Goal: Task Accomplishment & Management: Manage account settings

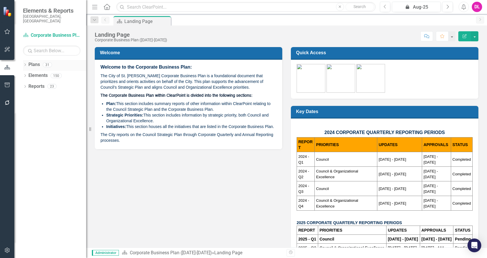
click at [27, 64] on icon "Dropdown" at bounding box center [25, 65] width 4 height 3
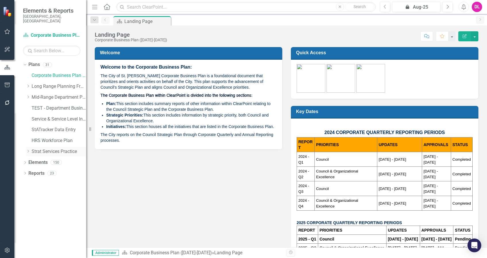
click at [29, 150] on icon "Dropdown" at bounding box center [28, 151] width 4 height 3
click at [57, 181] on link "[PERSON_NAME] Practice" at bounding box center [61, 184] width 49 height 7
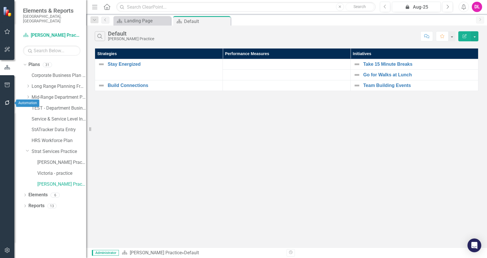
click at [4, 103] on icon "button" at bounding box center [7, 102] width 6 height 5
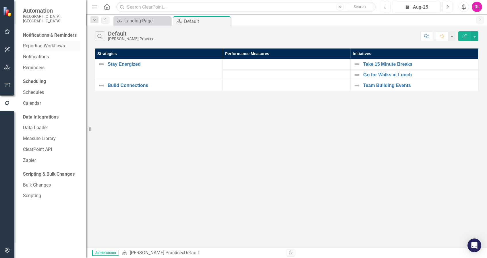
click at [45, 43] on link "Reporting Workflows" at bounding box center [51, 46] width 57 height 7
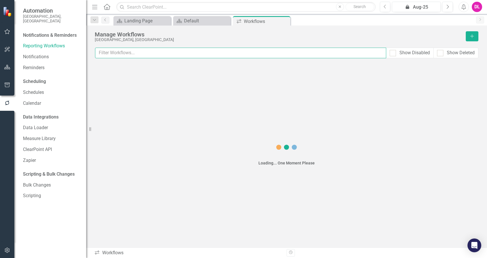
click at [138, 53] on input "text" at bounding box center [240, 53] width 291 height 11
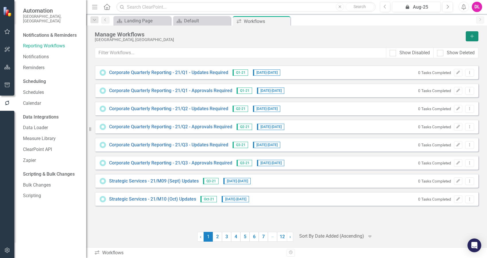
click at [472, 39] on button "Add" at bounding box center [472, 36] width 13 height 10
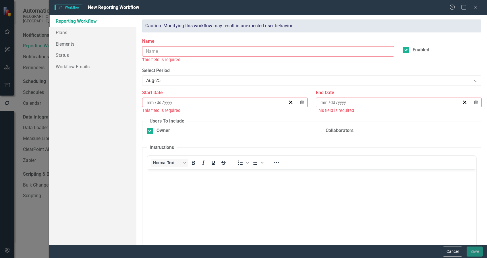
click at [192, 54] on input "Name" at bounding box center [268, 51] width 252 height 11
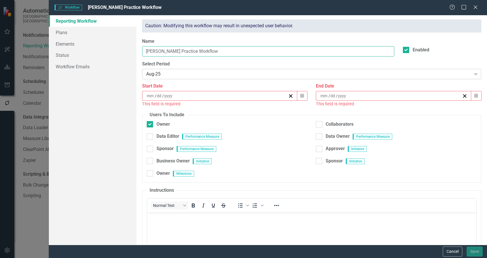
type input "[PERSON_NAME] Practice Workflow"
click at [473, 74] on icon "Expand" at bounding box center [476, 74] width 6 height 5
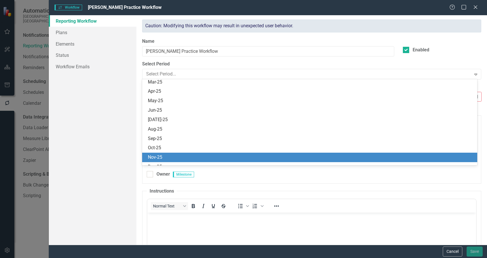
scroll to position [1894, 0]
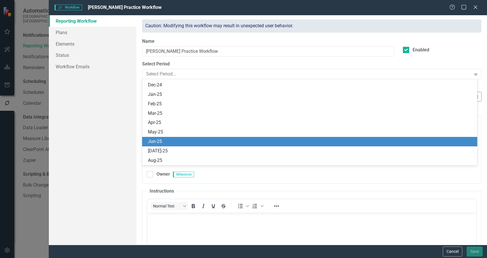
click at [163, 144] on div "Jun-25" at bounding box center [311, 141] width 326 height 7
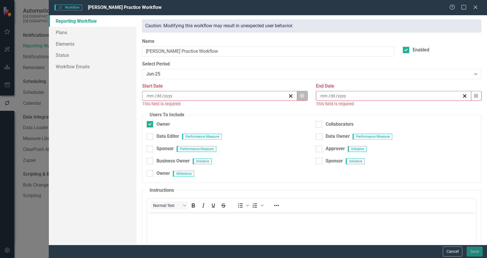
click at [305, 97] on button "Calendar" at bounding box center [301, 96] width 11 height 10
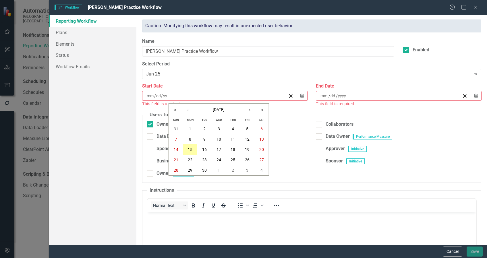
click at [191, 149] on abbr "15" at bounding box center [190, 149] width 5 height 5
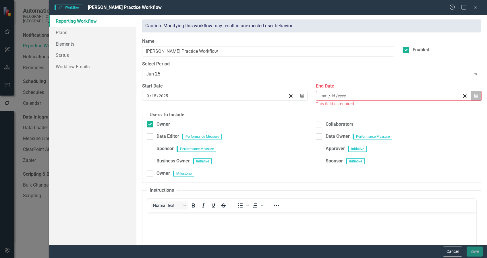
click at [474, 95] on icon "button" at bounding box center [475, 96] width 3 height 4
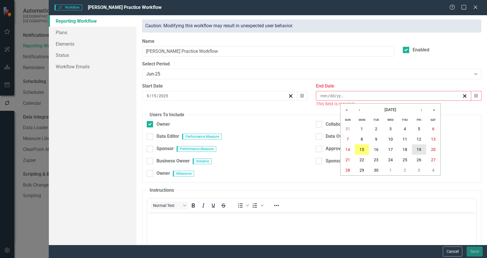
click at [420, 151] on abbr "19" at bounding box center [418, 149] width 5 height 5
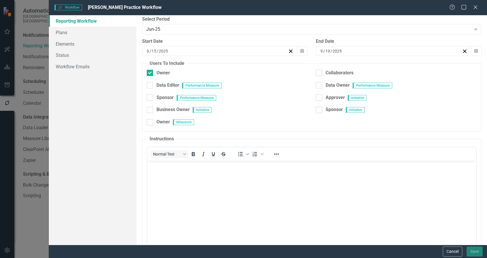
scroll to position [76, 0]
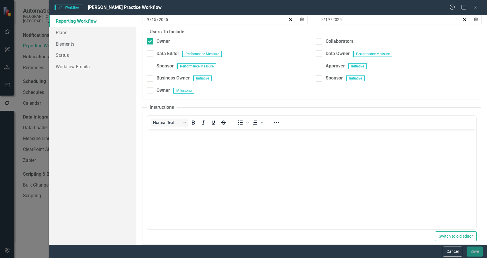
click at [215, 155] on body "Rich Text Area. Press ALT-0 for help." at bounding box center [311, 172] width 329 height 86
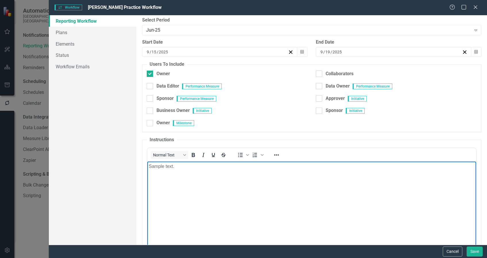
scroll to position [0, 0]
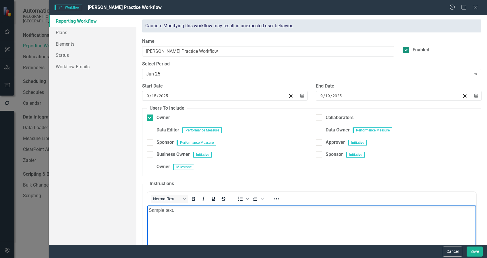
click at [406, 49] on div at bounding box center [406, 50] width 6 height 6
click at [406, 49] on input "Enabled" at bounding box center [405, 49] width 4 height 4
checkbox input "false"
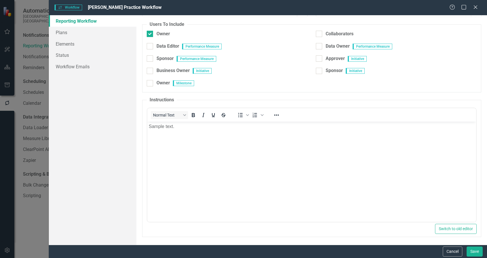
scroll to position [84, 0]
click at [473, 252] on button "Save" at bounding box center [474, 252] width 16 height 10
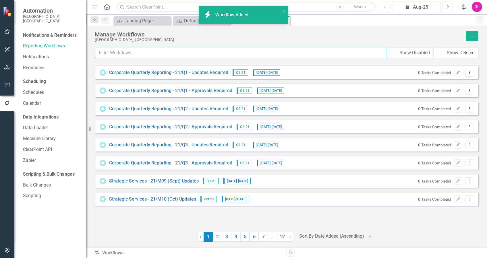
click at [159, 53] on input "text" at bounding box center [240, 53] width 291 height 11
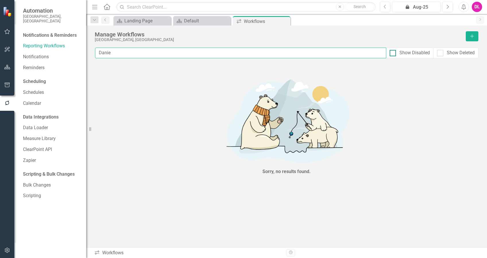
type input "Danie"
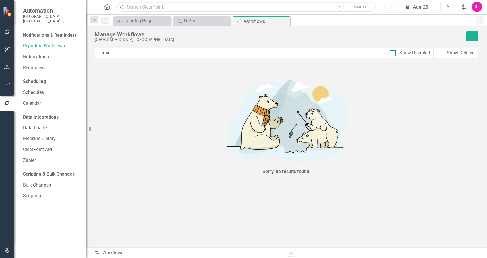
click at [394, 51] on div at bounding box center [392, 53] width 6 height 6
click at [393, 51] on input "Show Disabled" at bounding box center [391, 52] width 4 height 4
checkbox input "true"
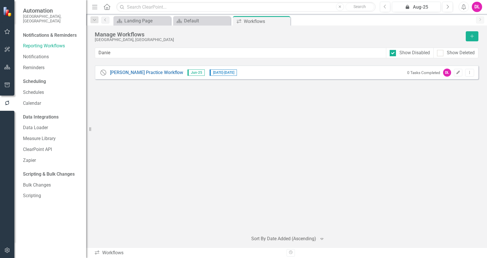
click at [458, 73] on icon "button" at bounding box center [457, 72] width 3 height 3
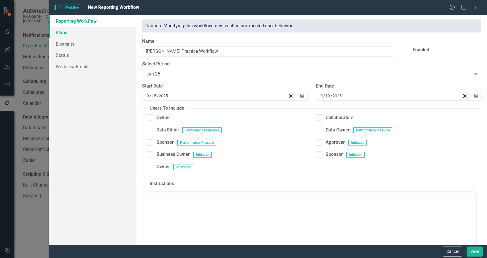
checkbox input "true"
click at [71, 33] on link "Plans" at bounding box center [93, 32] width 88 height 11
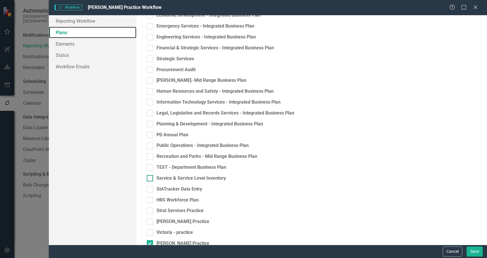
scroll to position [145, 0]
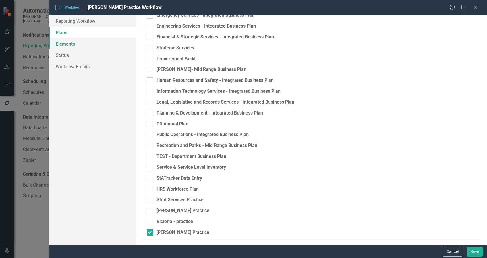
click at [70, 46] on link "Elements" at bounding box center [93, 43] width 88 height 11
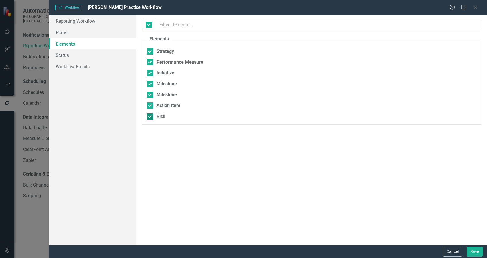
click at [150, 114] on input "Risk" at bounding box center [149, 115] width 4 height 4
checkbox input "false"
click at [149, 103] on input "Action Item" at bounding box center [149, 104] width 4 height 4
checkbox input "false"
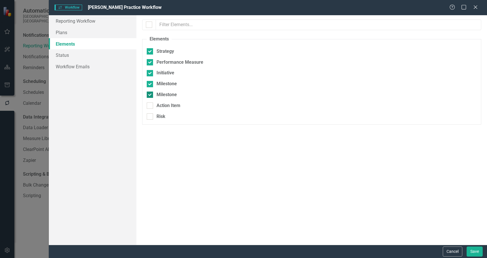
click at [147, 95] on input "Milestone" at bounding box center [149, 94] width 4 height 4
checkbox input "false"
click at [150, 53] on div at bounding box center [150, 51] width 6 height 6
click at [150, 52] on input "Strategy" at bounding box center [149, 50] width 4 height 4
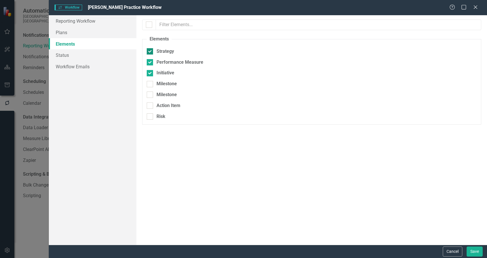
checkbox input "false"
click at [71, 55] on link "Status" at bounding box center [93, 54] width 88 height 11
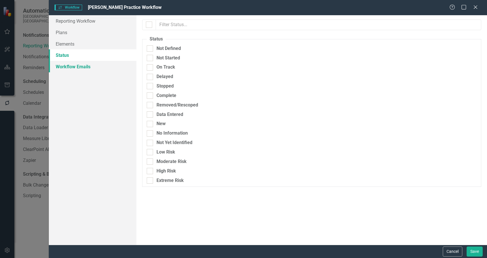
click at [64, 67] on link "Workflow Emails" at bounding box center [93, 66] width 88 height 11
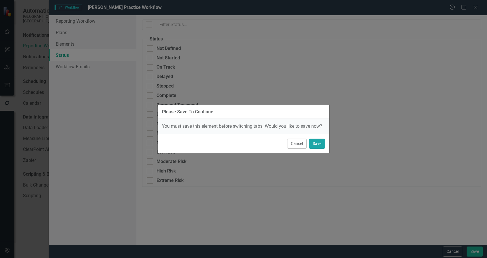
click at [318, 144] on button "Save" at bounding box center [317, 144] width 16 height 10
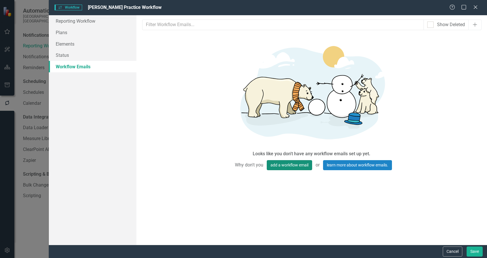
click at [298, 166] on button "add a workflow email" at bounding box center [289, 165] width 45 height 10
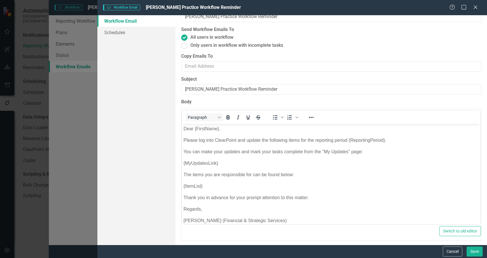
scroll to position [0, 0]
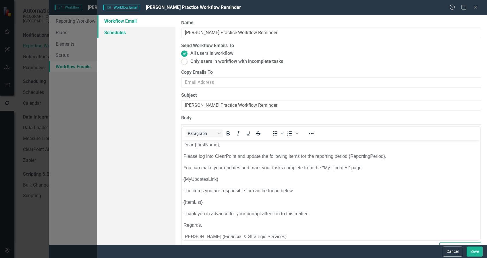
click at [125, 31] on link "Schedules" at bounding box center [136, 32] width 78 height 11
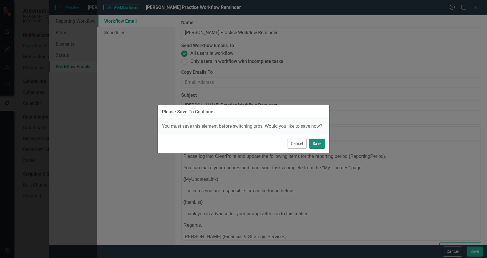
click at [314, 142] on button "Save" at bounding box center [317, 144] width 16 height 10
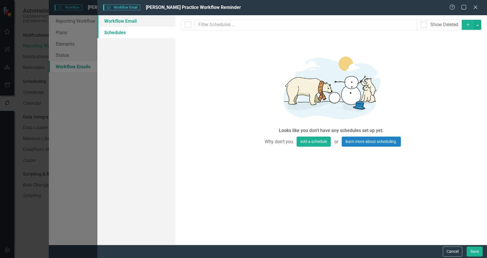
click at [139, 20] on link "Workflow Email" at bounding box center [136, 20] width 78 height 11
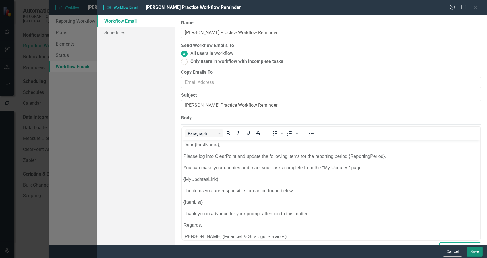
click at [473, 252] on button "Save" at bounding box center [474, 252] width 16 height 10
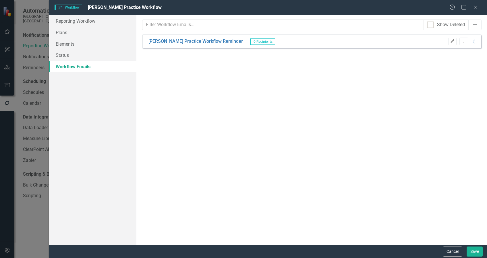
click at [453, 42] on icon "Edit" at bounding box center [452, 41] width 4 height 3
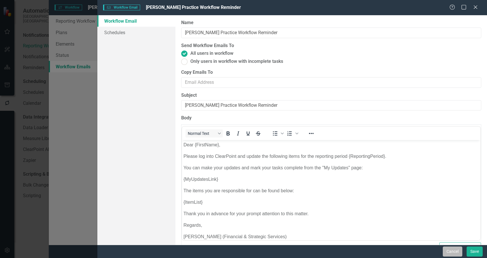
click at [455, 250] on button "Cancel" at bounding box center [453, 252] width 20 height 10
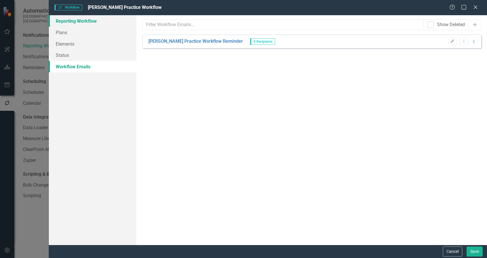
click at [76, 20] on link "Reporting Workflow" at bounding box center [93, 20] width 88 height 11
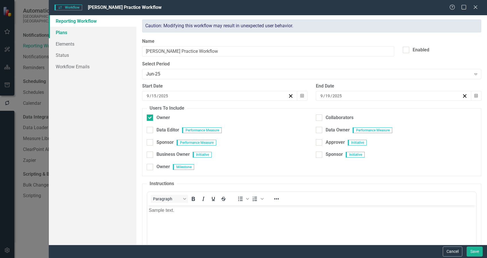
click at [69, 33] on link "Plans" at bounding box center [93, 32] width 88 height 11
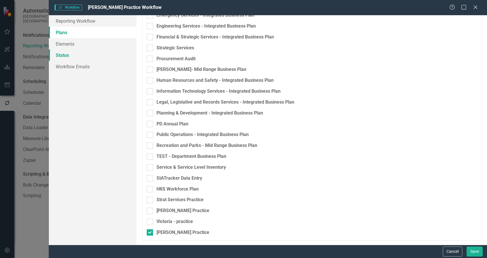
click at [67, 50] on link "Status" at bounding box center [93, 54] width 88 height 11
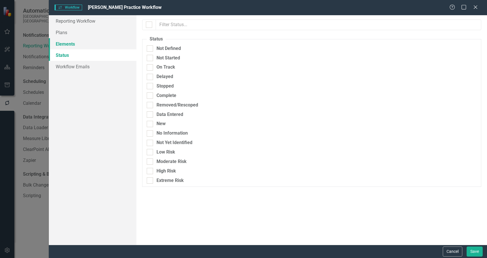
click at [68, 44] on link "Elements" at bounding box center [93, 43] width 88 height 11
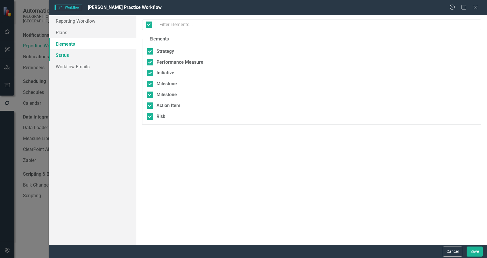
click at [67, 55] on link "Status" at bounding box center [93, 54] width 88 height 11
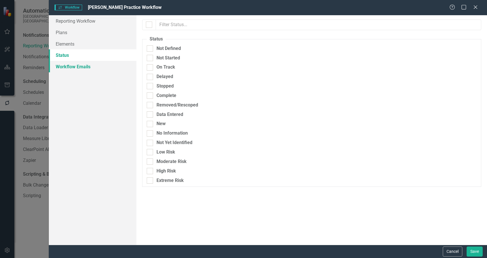
click at [69, 68] on link "Workflow Emails" at bounding box center [93, 66] width 88 height 11
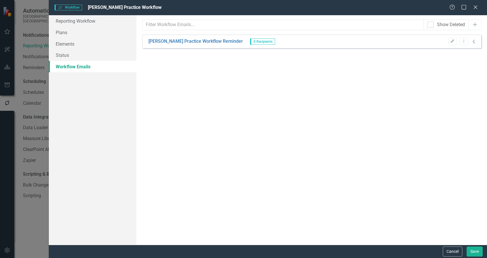
click at [474, 43] on icon "Collapse" at bounding box center [474, 41] width 6 height 5
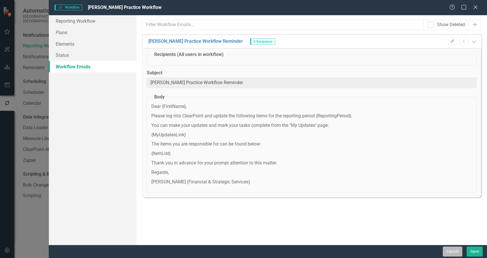
click at [454, 253] on button "Cancel" at bounding box center [453, 252] width 20 height 10
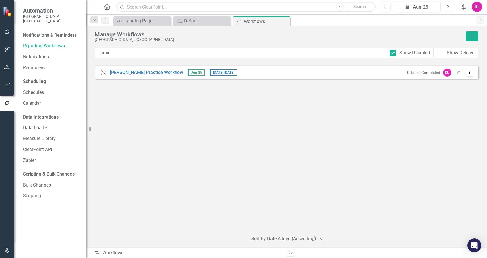
click at [8, 50] on icon "button" at bounding box center [7, 49] width 6 height 5
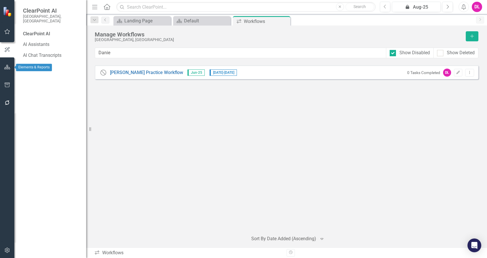
click at [9, 67] on icon "button" at bounding box center [7, 67] width 6 height 5
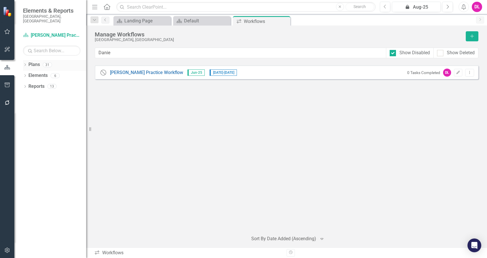
click at [33, 61] on link "Plans" at bounding box center [33, 64] width 11 height 7
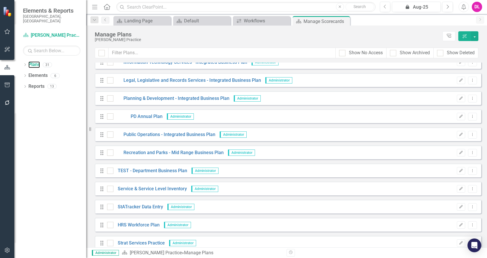
scroll to position [376, 0]
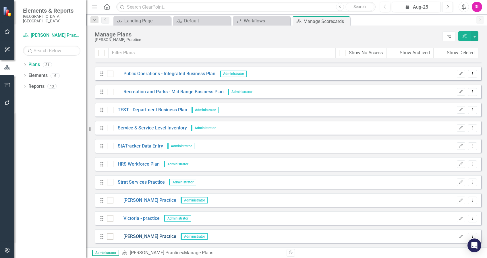
click at [135, 237] on link "[PERSON_NAME] Practice" at bounding box center [144, 236] width 63 height 7
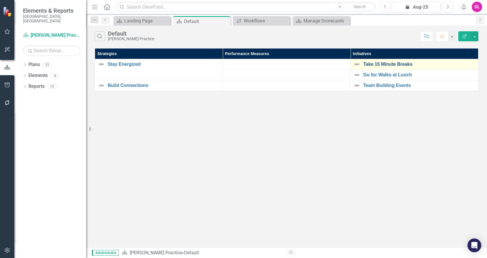
click at [390, 63] on link "Take 15 Minute Breaks" at bounding box center [419, 64] width 112 height 5
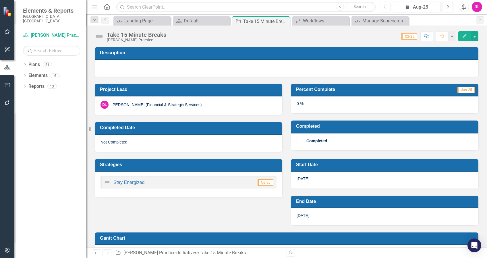
click at [462, 36] on icon "Edit" at bounding box center [464, 36] width 5 height 4
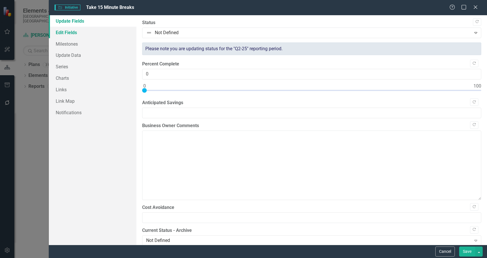
click at [80, 32] on link "Edit Fields" at bounding box center [93, 32] width 88 height 11
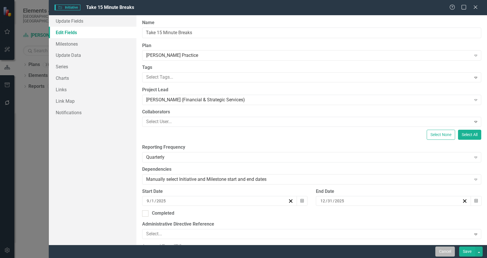
click at [447, 250] on button "Cancel" at bounding box center [445, 252] width 20 height 10
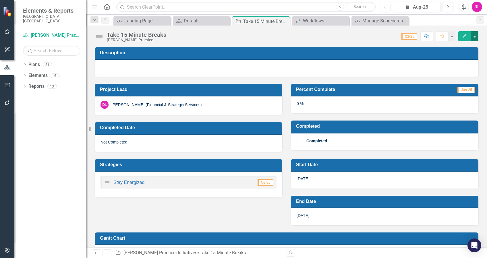
click at [474, 35] on button "button" at bounding box center [474, 36] width 7 height 10
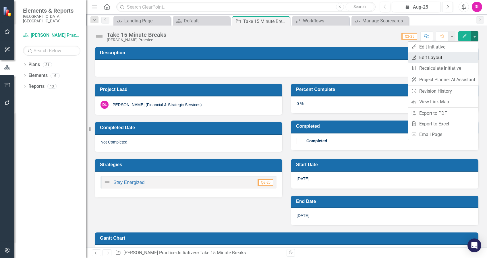
click at [429, 58] on link "Edit Report Edit Layout" at bounding box center [443, 57] width 70 height 11
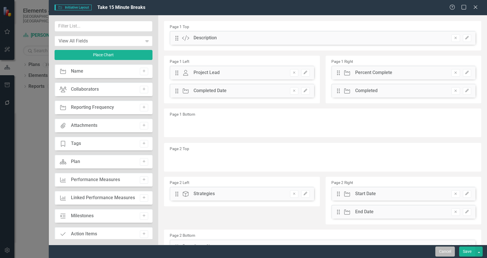
click at [438, 250] on button "Cancel" at bounding box center [445, 252] width 20 height 10
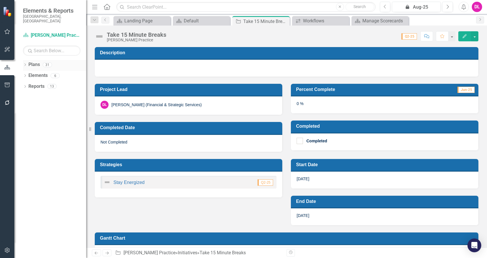
click at [27, 64] on icon "Dropdown" at bounding box center [25, 65] width 4 height 3
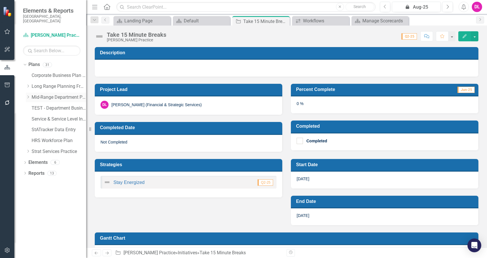
click at [28, 95] on icon "Dropdown" at bounding box center [28, 96] width 4 height 3
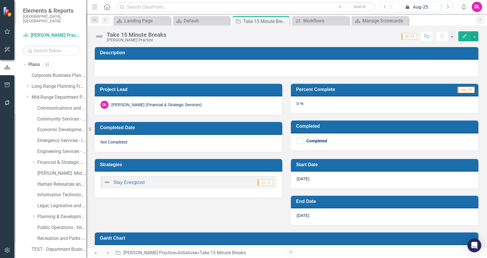
click at [48, 181] on link "Human Resources and Safety - Integrated Business Plan" at bounding box center [61, 184] width 49 height 7
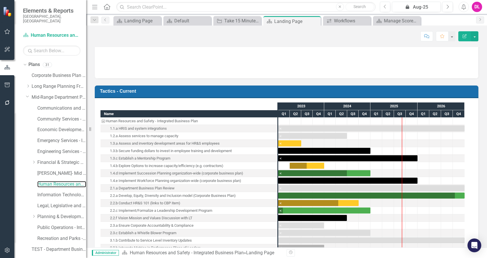
scroll to position [230, 0]
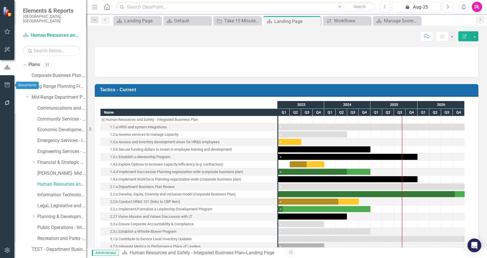
click at [6, 87] on button "button" at bounding box center [7, 85] width 13 height 12
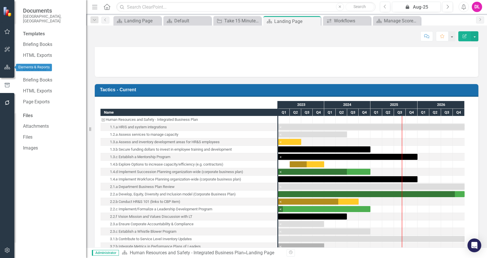
click at [5, 67] on icon "button" at bounding box center [7, 67] width 6 height 5
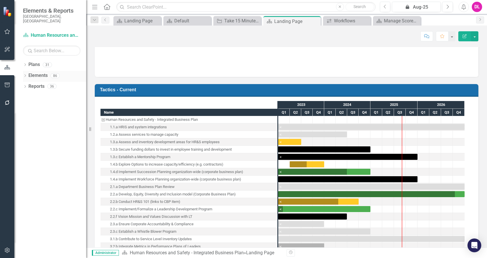
click at [25, 75] on icon "Dropdown" at bounding box center [25, 76] width 4 height 3
click at [46, 105] on link "Tactic Tactics" at bounding box center [42, 108] width 22 height 7
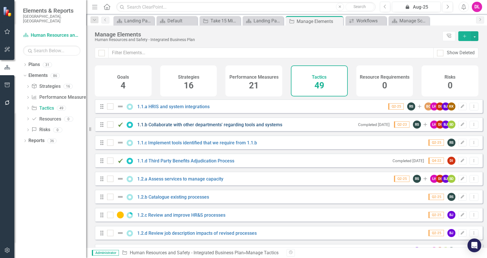
click at [164, 127] on link "1.1.b Collaborate with other departments' regarding tools and systems" at bounding box center [209, 124] width 145 height 5
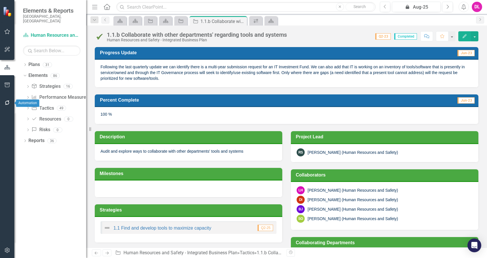
click at [7, 100] on icon "button" at bounding box center [7, 102] width 6 height 5
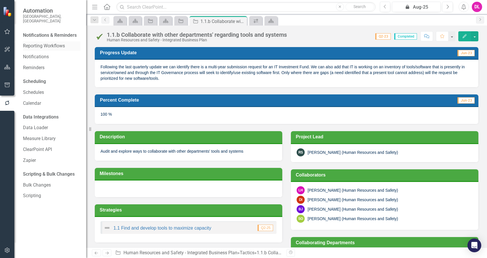
click at [50, 43] on link "Reporting Workflows" at bounding box center [51, 46] width 57 height 7
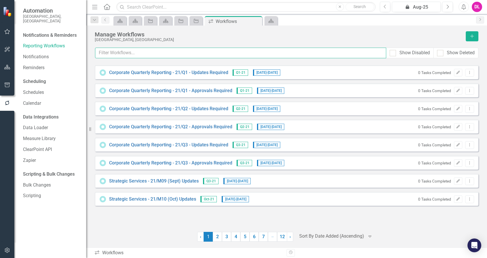
click at [170, 56] on input "text" at bounding box center [240, 53] width 291 height 11
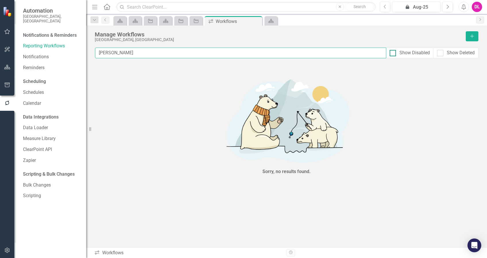
type input "[PERSON_NAME]"
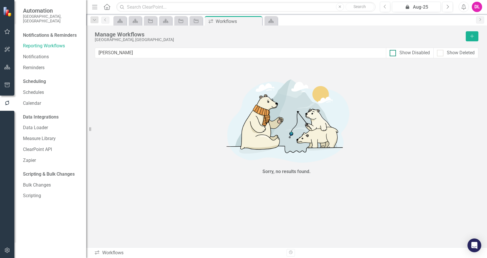
click at [397, 53] on div "Show Disabled" at bounding box center [409, 53] width 40 height 7
click at [393, 53] on input "Show Disabled" at bounding box center [391, 52] width 4 height 4
checkbox input "true"
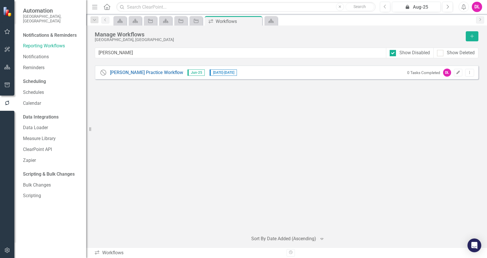
click at [456, 76] on button "Edit" at bounding box center [458, 72] width 8 height 7
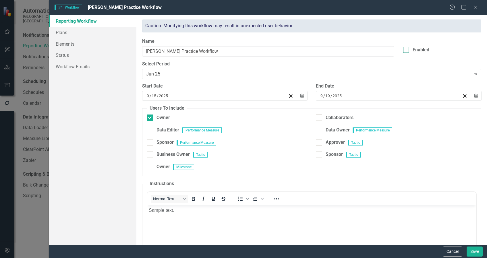
click at [403, 51] on div at bounding box center [406, 50] width 6 height 6
click at [403, 51] on input "Enabled" at bounding box center [405, 49] width 4 height 4
checkbox input "true"
click at [478, 250] on button "Save" at bounding box center [474, 252] width 16 height 10
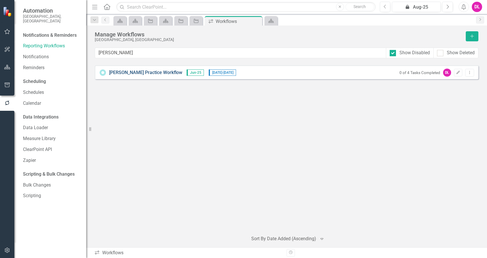
click at [131, 72] on link "[PERSON_NAME] Practice Workflow" at bounding box center [145, 72] width 73 height 7
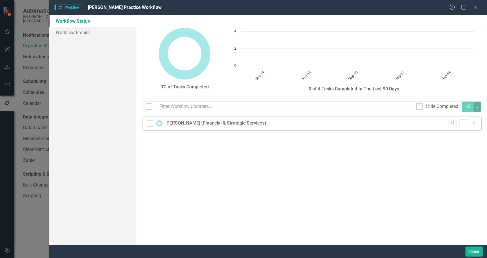
checkbox input "false"
click at [475, 251] on button "Close" at bounding box center [473, 252] width 17 height 10
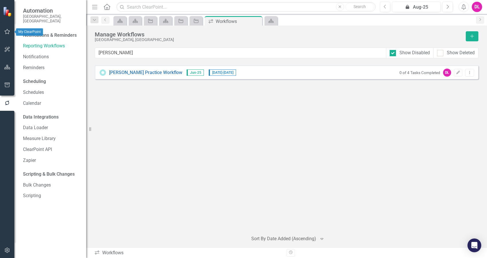
click at [2, 32] on button "button" at bounding box center [7, 32] width 13 height 12
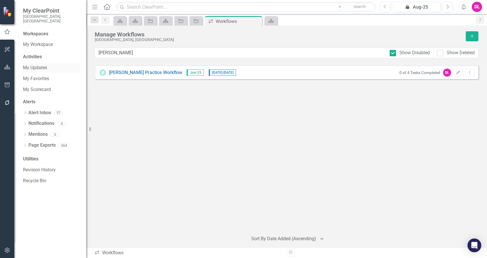
click at [38, 65] on link "My Updates" at bounding box center [51, 68] width 57 height 7
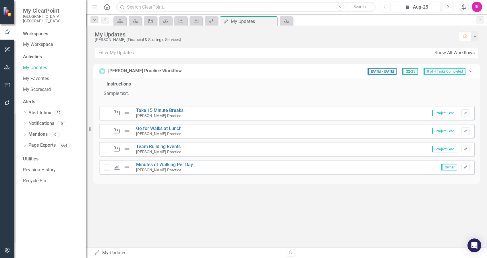
drag, startPoint x: 132, startPoint y: 93, endPoint x: 103, endPoint y: 94, distance: 29.0
click at [103, 94] on fieldset "Instructions Sample text." at bounding box center [286, 90] width 375 height 19
click at [377, 226] on div "My Updates [PERSON_NAME] (Financial & Strategic Services) Home Show All Workflo…" at bounding box center [286, 137] width 401 height 222
drag, startPoint x: 139, startPoint y: 96, endPoint x: 97, endPoint y: 90, distance: 42.3
click at [97, 90] on div "Instructions Sample text. Tactic Take 15 Minute Breaks [PERSON_NAME] Practice P…" at bounding box center [286, 131] width 386 height 106
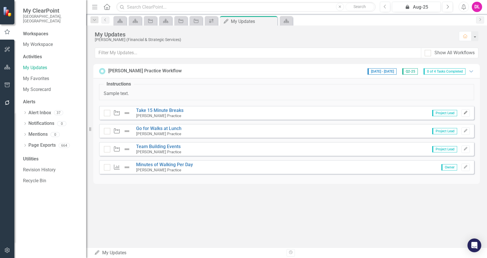
click at [467, 113] on icon "Edit" at bounding box center [465, 112] width 4 height 3
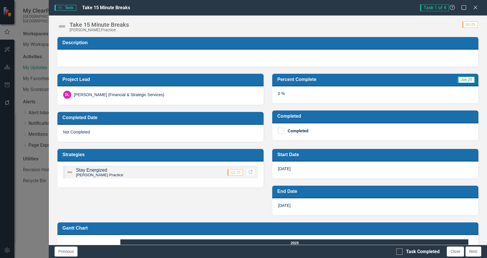
click at [278, 97] on div "0 %" at bounding box center [375, 94] width 206 height 17
click at [281, 94] on div "0 %" at bounding box center [375, 94] width 206 height 17
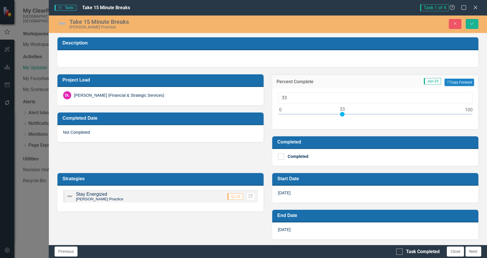
drag, startPoint x: 281, startPoint y: 94, endPoint x: 340, endPoint y: 113, distance: 62.4
click at [340, 113] on div at bounding box center [342, 114] width 5 height 5
drag, startPoint x: 307, startPoint y: 98, endPoint x: 251, endPoint y: 92, distance: 55.5
click at [251, 92] on div "Project Lead DL [PERSON_NAME] (Financial & Strategic Services) Completed Date N…" at bounding box center [267, 116] width 429 height 99
type input "50"
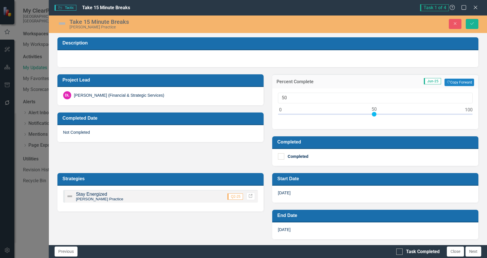
click at [191, 162] on div "Project Lead DL [PERSON_NAME] (Financial & Strategic Services) Completed Date N…" at bounding box center [267, 116] width 429 height 99
click at [68, 57] on div at bounding box center [267, 58] width 421 height 17
click at [78, 59] on div at bounding box center [267, 58] width 421 height 17
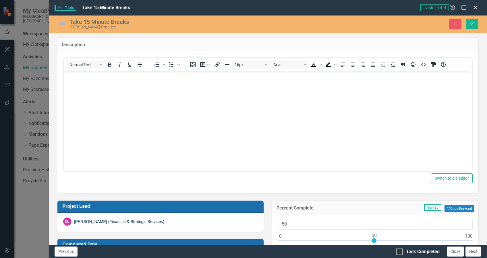
click at [75, 83] on body "Rich Text Area. Press ALT-0 for help." at bounding box center [267, 114] width 408 height 86
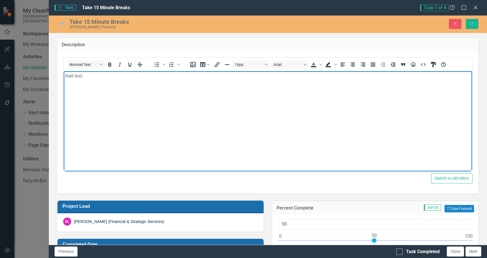
click at [59, 23] on img at bounding box center [61, 23] width 9 height 9
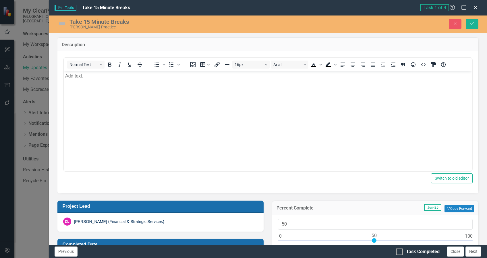
click at [61, 23] on img at bounding box center [61, 23] width 9 height 9
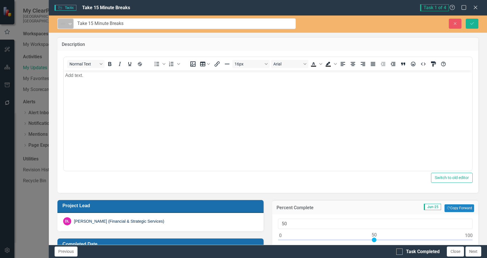
click at [66, 24] on img at bounding box center [62, 23] width 7 height 7
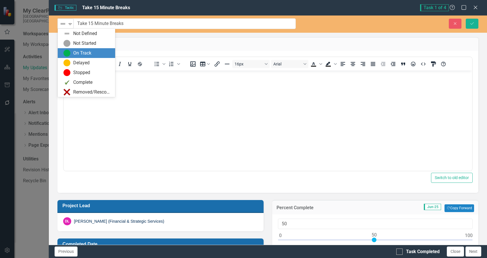
click at [68, 51] on img at bounding box center [66, 53] width 7 height 7
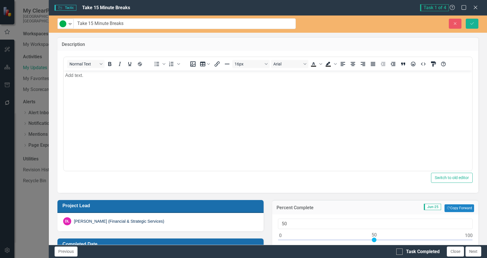
click at [125, 102] on body "Add text." at bounding box center [267, 114] width 408 height 86
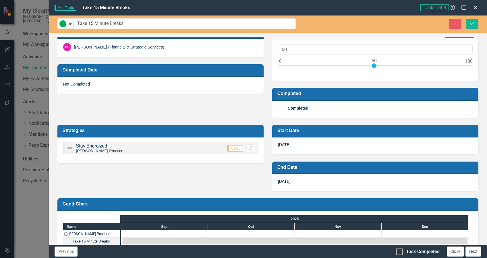
scroll to position [185, 0]
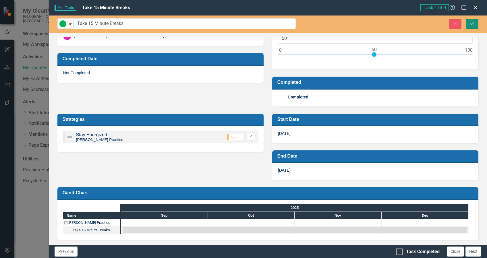
click at [472, 23] on icon "Save" at bounding box center [471, 24] width 5 height 4
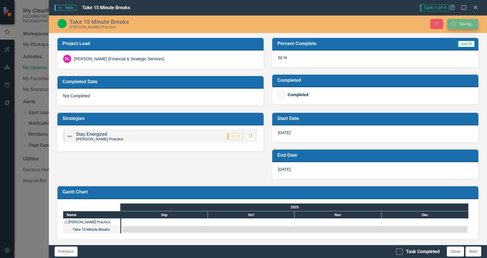
scroll to position [36, 0]
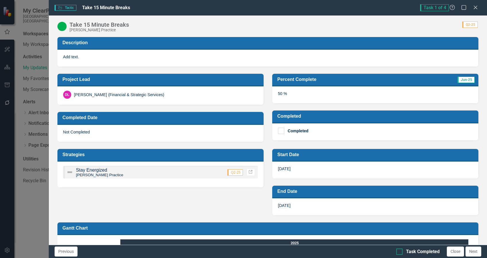
click at [400, 253] on div at bounding box center [399, 252] width 6 height 6
click at [400, 252] on input "Task Completed" at bounding box center [398, 251] width 4 height 4
checkbox input "true"
click at [451, 252] on button "Close" at bounding box center [455, 252] width 17 height 10
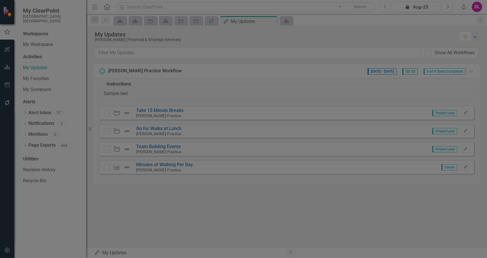
checkbox input "true"
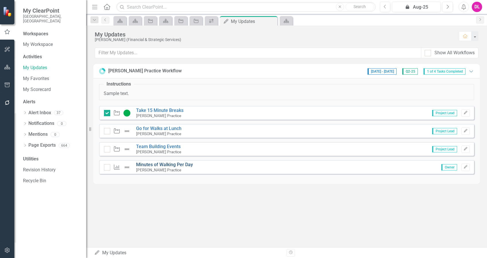
click at [170, 162] on link "Minutes of Walking Per Day" at bounding box center [164, 164] width 57 height 5
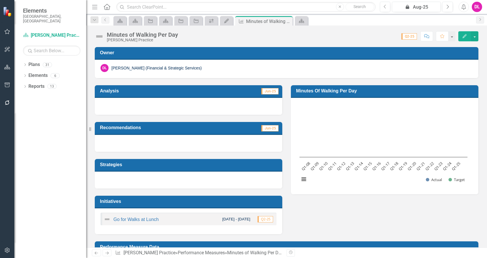
click at [156, 108] on div at bounding box center [188, 106] width 187 height 17
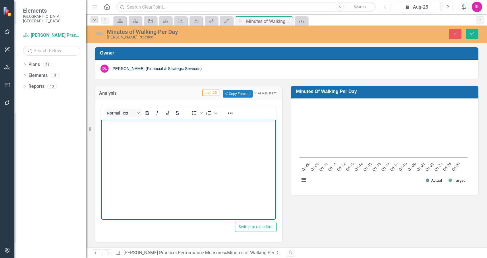
click at [154, 123] on p "Rich Text Area. Press ALT-0 for help." at bounding box center [188, 124] width 172 height 7
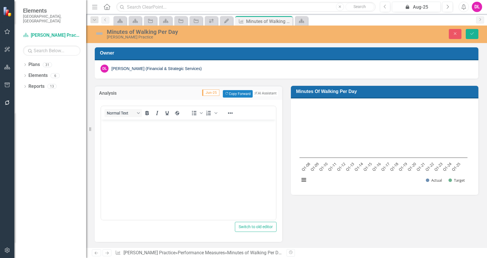
click at [374, 236] on div "Analysis Jun-25 Copy Forward Copy Forward ClearPoint AI AI Assistant Normal Tex…" at bounding box center [286, 220] width 392 height 283
click at [341, 92] on h3 "Minutes of Walking Per Day" at bounding box center [385, 91] width 179 height 5
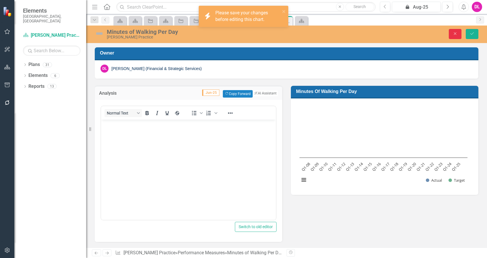
click at [458, 33] on button "Close" at bounding box center [455, 34] width 13 height 10
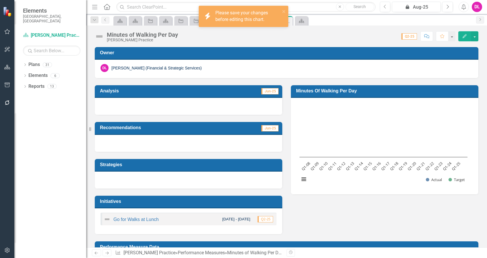
click at [347, 112] on rect "Interactive chart" at bounding box center [383, 145] width 174 height 86
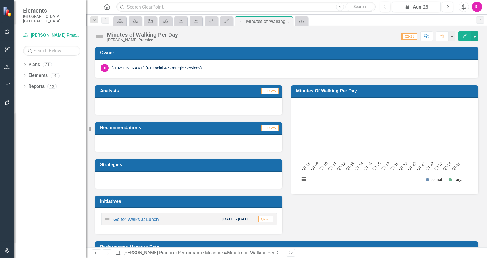
click at [347, 112] on rect "Interactive chart" at bounding box center [383, 145] width 174 height 86
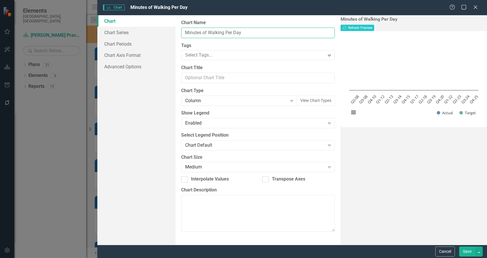
click at [218, 33] on input "Minutes of Walking Per Day" at bounding box center [258, 33] width 154 height 11
click at [209, 33] on input "Minutes of Walking Per Day" at bounding box center [258, 33] width 154 height 11
click at [241, 33] on input "Minutes of Walking Per Day" at bounding box center [258, 33] width 154 height 11
drag, startPoint x: 241, startPoint y: 33, endPoint x: 226, endPoint y: 32, distance: 15.3
click at [226, 32] on input "Minutes of Walking Per Day" at bounding box center [258, 33] width 154 height 11
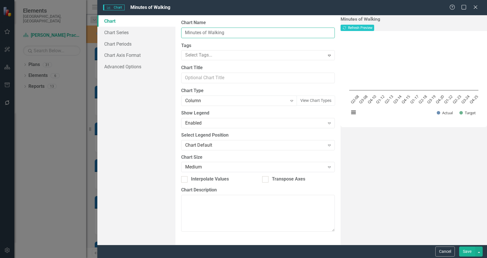
drag, startPoint x: 226, startPoint y: 32, endPoint x: 185, endPoint y: 31, distance: 41.3
click at [185, 31] on input "Minutes of Walking" at bounding box center [258, 33] width 154 height 11
type input "Number of Steps"
click at [374, 171] on div "Number of Steps Recalculate Refresh Preview Chart Bar chart with 2 data series.…" at bounding box center [413, 130] width 146 height 230
click at [464, 250] on button "Save" at bounding box center [467, 252] width 16 height 10
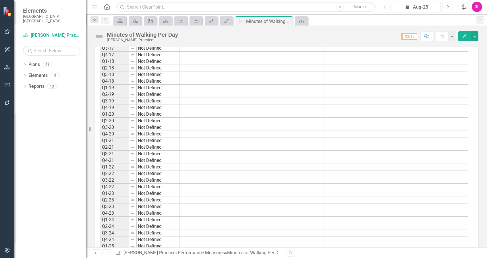
scroll to position [533, 0]
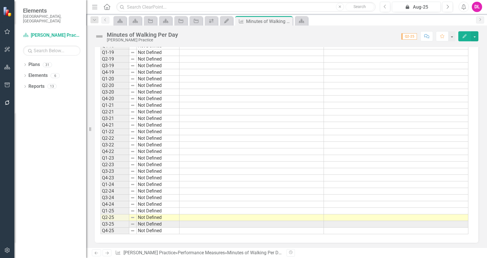
click at [318, 214] on td at bounding box center [251, 217] width 144 height 7
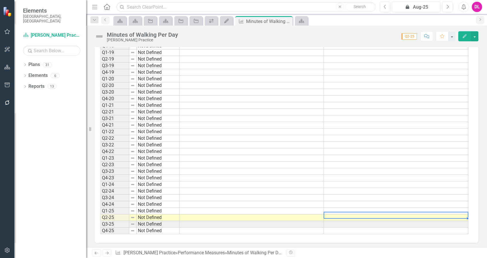
click at [330, 214] on td at bounding box center [396, 217] width 144 height 7
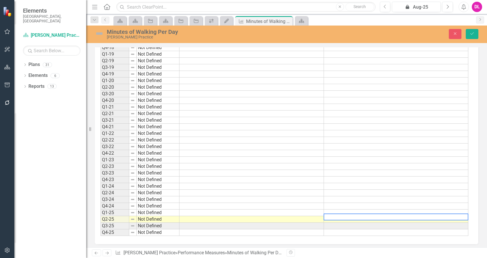
click at [330, 214] on textarea at bounding box center [395, 217] width 145 height 7
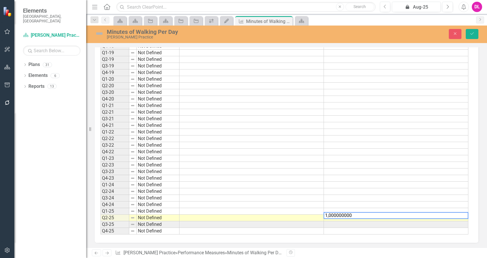
click at [353, 214] on textarea "1,000000000" at bounding box center [395, 215] width 145 height 7
click at [329, 214] on textarea "1,000000000" at bounding box center [395, 215] width 145 height 7
drag, startPoint x: 331, startPoint y: 214, endPoint x: 336, endPoint y: 214, distance: 4.9
click at [336, 214] on textarea "1,000000000" at bounding box center [395, 215] width 145 height 7
drag, startPoint x: 350, startPoint y: 214, endPoint x: 328, endPoint y: 213, distance: 22.1
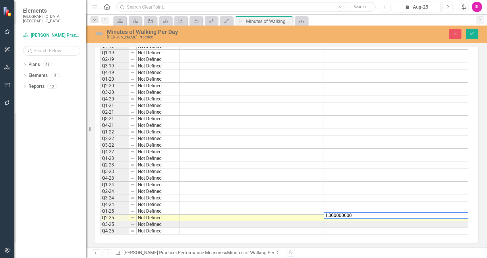
click at [328, 213] on textarea "1,000000000" at bounding box center [395, 215] width 145 height 7
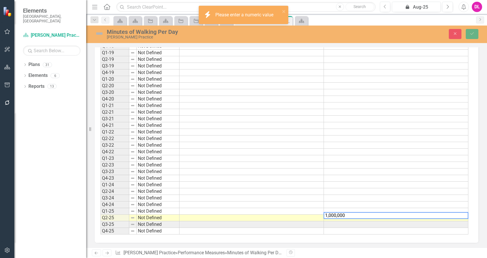
click at [298, 215] on td at bounding box center [251, 218] width 144 height 7
click at [293, 215] on td at bounding box center [251, 218] width 144 height 7
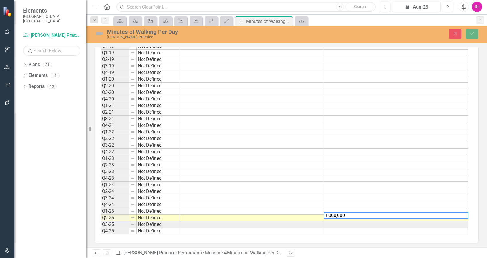
click at [377, 228] on td at bounding box center [396, 231] width 144 height 7
click at [329, 216] on textarea "1,000,000" at bounding box center [395, 215] width 145 height 7
click at [337, 216] on textarea "1000,000" at bounding box center [395, 215] width 145 height 7
type textarea "1000000"
click at [339, 223] on td at bounding box center [396, 224] width 144 height 7
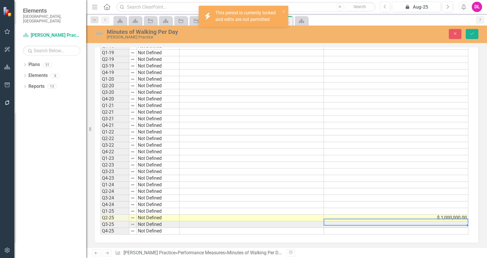
click at [339, 223] on td at bounding box center [396, 224] width 144 height 7
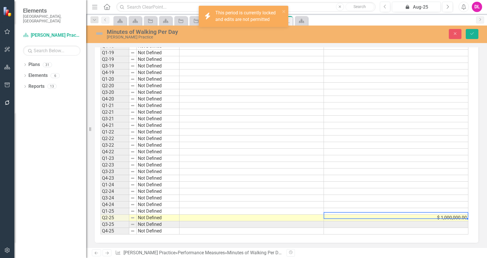
click at [429, 215] on td "$ 1,000,000.00" at bounding box center [396, 218] width 144 height 7
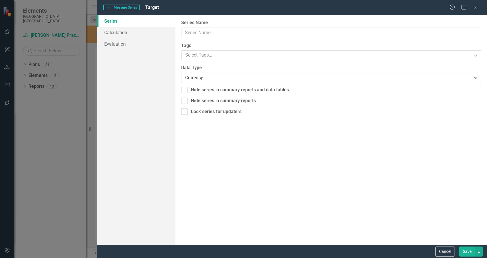
type input "Target"
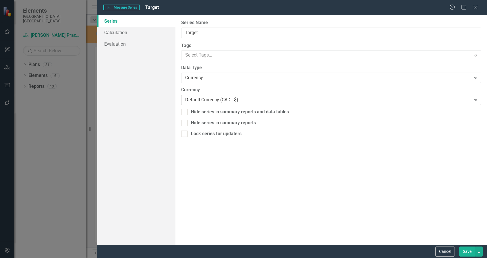
click at [226, 102] on div "Default Currency (CAD - $)" at bounding box center [328, 100] width 286 height 7
click at [219, 77] on div "Currency" at bounding box center [328, 78] width 286 height 7
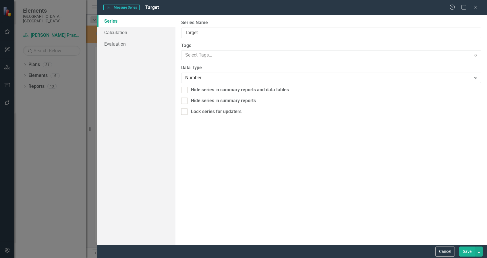
click at [469, 255] on button "Save" at bounding box center [467, 252] width 16 height 10
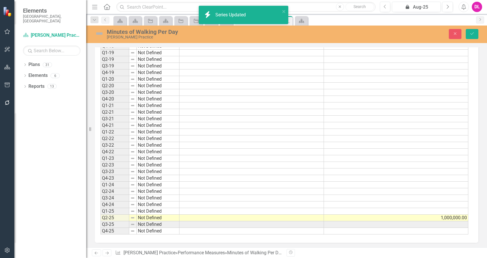
click at [427, 221] on td at bounding box center [396, 224] width 144 height 7
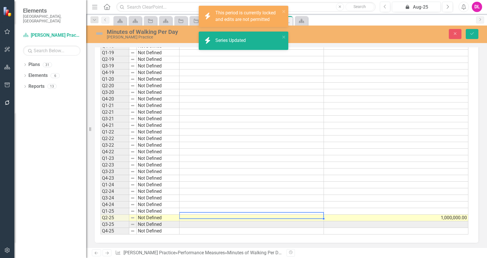
click at [288, 215] on td at bounding box center [251, 218] width 144 height 7
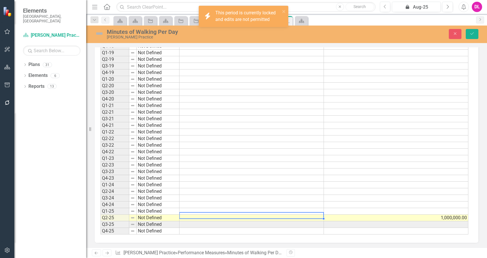
click at [270, 216] on td at bounding box center [251, 218] width 144 height 7
click at [270, 216] on textarea "1000000" at bounding box center [251, 215] width 145 height 7
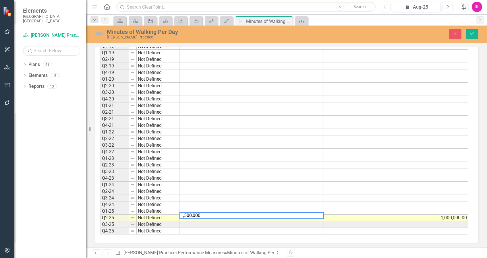
click at [224, 228] on td at bounding box center [251, 231] width 144 height 7
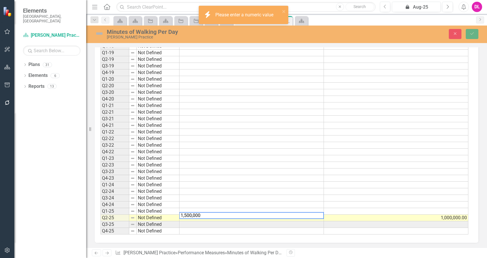
click at [215, 214] on textarea "1,500,000" at bounding box center [251, 215] width 145 height 7
click at [193, 214] on textarea "1,500,000" at bounding box center [251, 215] width 145 height 7
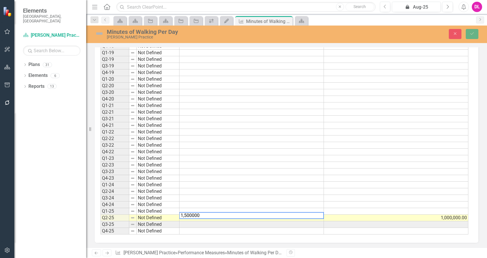
click at [185, 214] on textarea "1,500000" at bounding box center [251, 215] width 145 height 7
click at [90, 216] on div "Resize" at bounding box center [88, 129] width 5 height 258
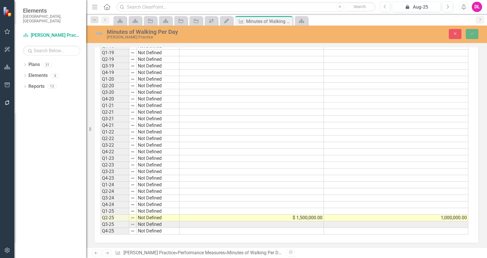
type textarea "1500000"
click at [270, 215] on td "$ 1,500,000.00" at bounding box center [251, 218] width 144 height 7
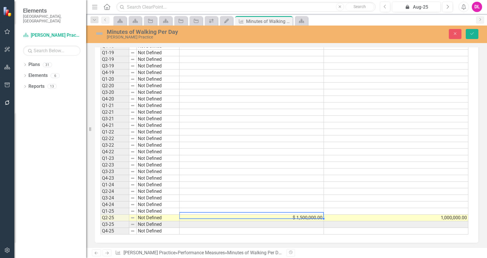
click at [270, 215] on td "$ 1,500,000.00" at bounding box center [251, 218] width 144 height 7
drag, startPoint x: 270, startPoint y: 213, endPoint x: 305, endPoint y: 230, distance: 38.6
click at [263, 228] on td at bounding box center [251, 231] width 144 height 7
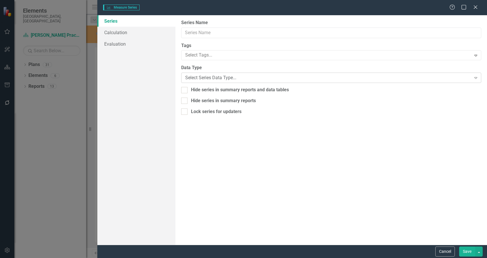
type input "Actual"
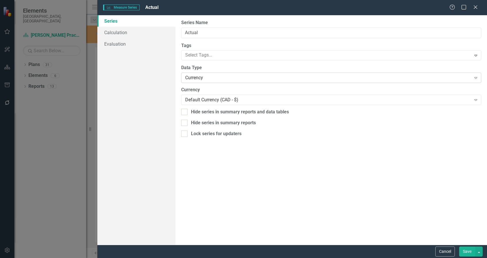
click at [207, 80] on div "Currency" at bounding box center [328, 78] width 286 height 7
click at [204, 258] on div "Currency" at bounding box center [245, 262] width 478 height 7
click at [208, 77] on div "Currency" at bounding box center [328, 78] width 286 height 7
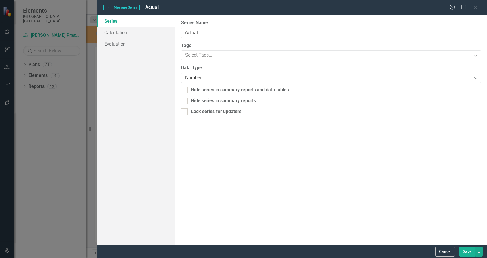
click at [464, 249] on button "Save" at bounding box center [467, 252] width 16 height 10
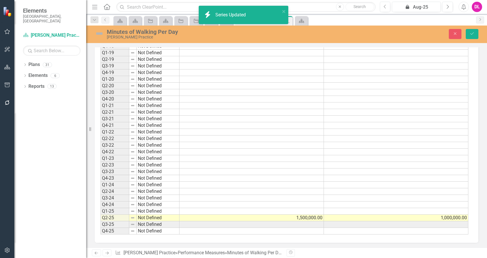
click at [302, 216] on td "1,500,000.00" at bounding box center [251, 218] width 144 height 7
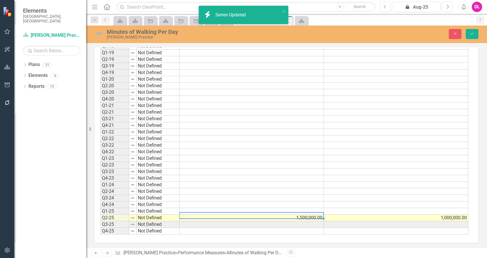
click at [308, 215] on td "1,500,000.00" at bounding box center [251, 218] width 144 height 7
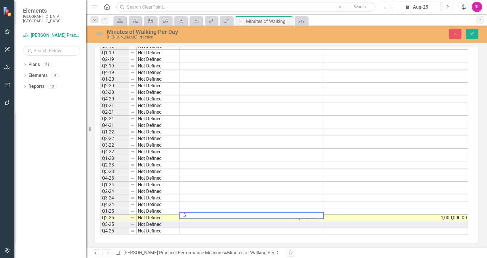
type textarea "1"
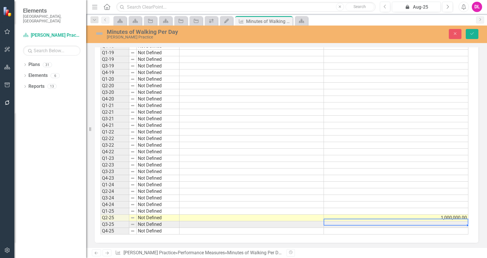
click at [451, 223] on td at bounding box center [396, 224] width 144 height 7
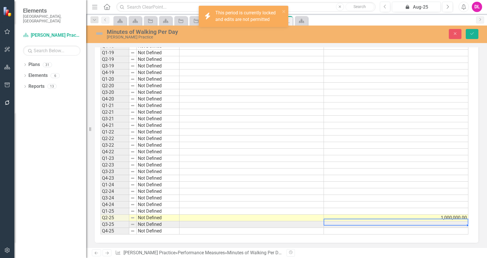
click at [451, 223] on td at bounding box center [396, 224] width 144 height 7
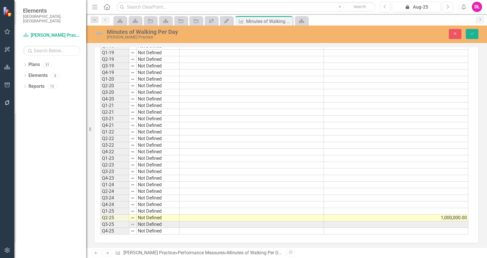
click at [398, 221] on td at bounding box center [396, 224] width 144 height 7
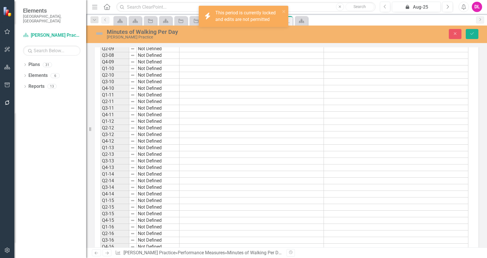
scroll to position [190, 0]
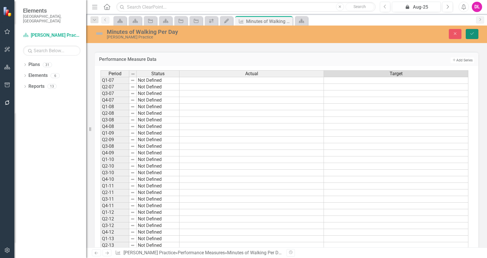
click at [472, 29] on button "Save" at bounding box center [472, 34] width 13 height 10
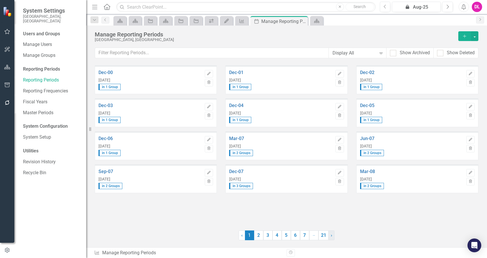
click at [329, 236] on link "› Next" at bounding box center [331, 235] width 6 height 10
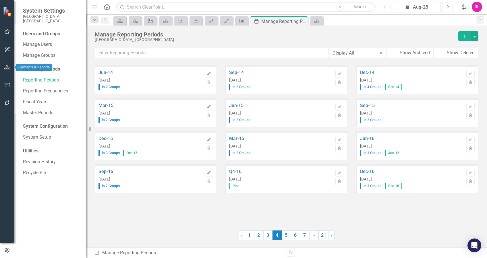
click at [8, 67] on icon "button" at bounding box center [7, 67] width 6 height 5
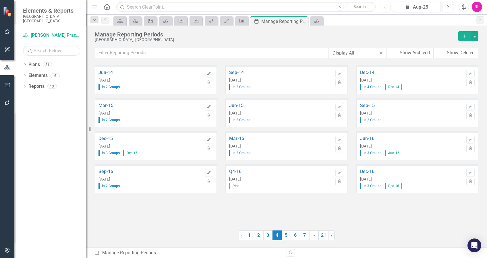
click at [22, 60] on div "Dropdown Plans 31 Corporate Business Plan (2022-2025) Dropdown Long Range Plann…" at bounding box center [50, 159] width 72 height 198
click at [24, 74] on div "Dropdown" at bounding box center [25, 76] width 4 height 5
click at [42, 105] on link "Initiative Tactics" at bounding box center [42, 108] width 22 height 7
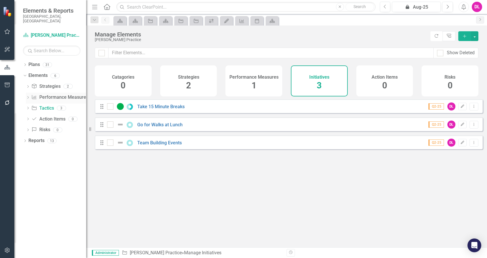
click at [44, 94] on link "Performance Measure Performance Measures" at bounding box center [59, 97] width 57 height 7
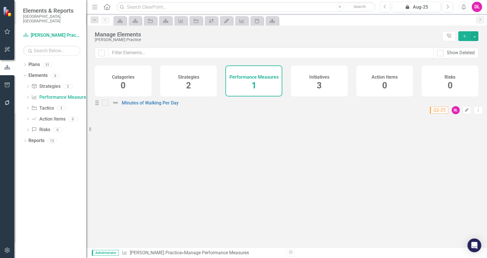
click at [462, 113] on button "Edit" at bounding box center [466, 109] width 8 height 7
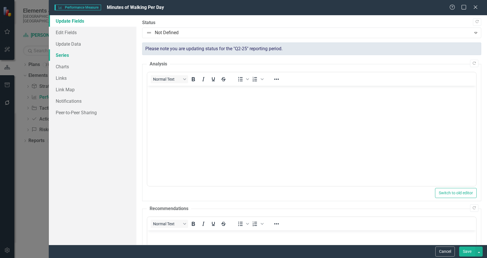
click at [66, 55] on link "Series" at bounding box center [93, 54] width 88 height 11
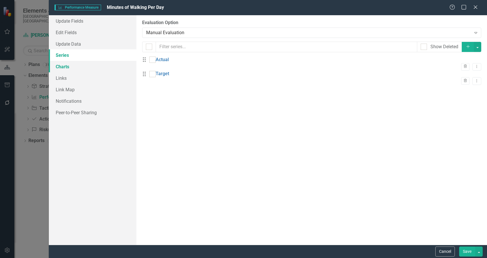
click at [66, 65] on link "Charts" at bounding box center [93, 66] width 88 height 11
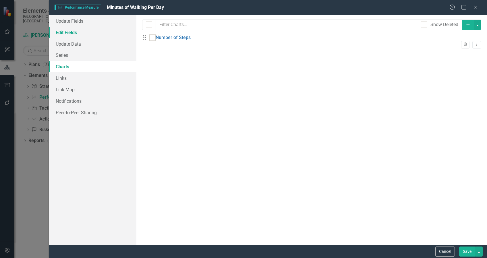
click at [69, 30] on link "Edit Fields" at bounding box center [93, 32] width 88 height 11
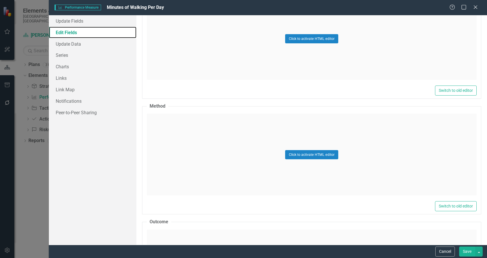
scroll to position [191, 0]
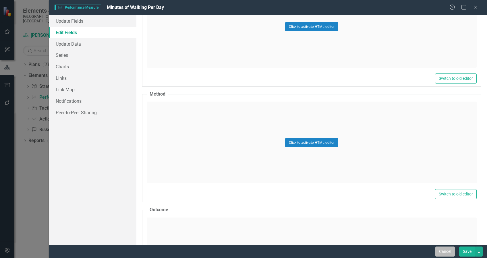
click at [439, 251] on button "Cancel" at bounding box center [445, 252] width 20 height 10
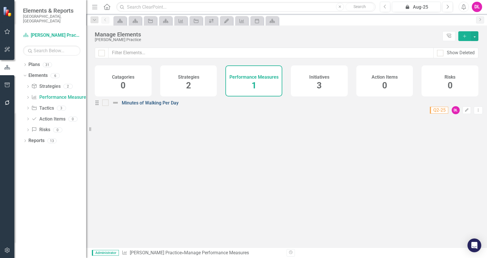
click at [152, 106] on link "Minutes of Walking Per Day" at bounding box center [150, 102] width 57 height 5
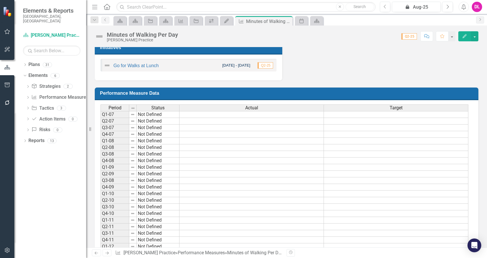
scroll to position [115, 0]
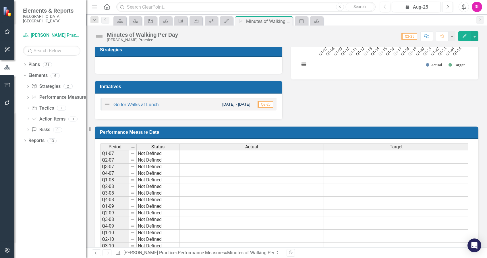
click at [412, 134] on h3 "Performance Measure Data" at bounding box center [287, 131] width 375 height 5
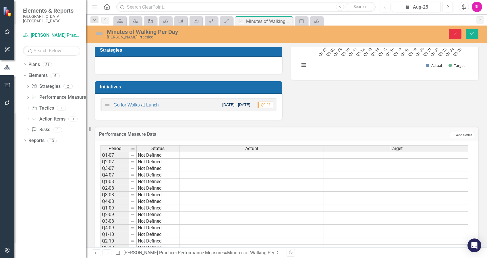
click at [455, 34] on icon "Close" at bounding box center [454, 34] width 5 height 4
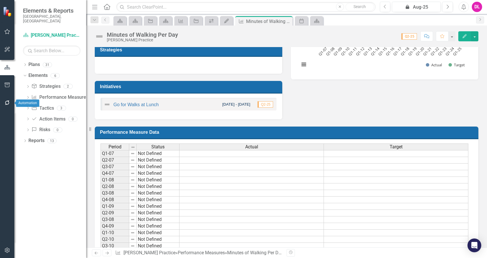
click at [9, 102] on icon "button" at bounding box center [7, 102] width 6 height 5
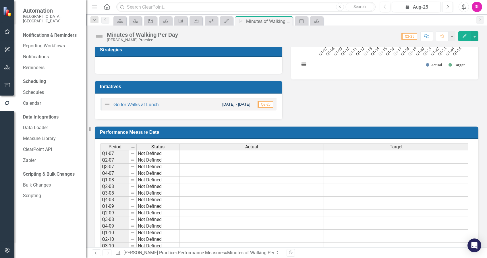
scroll to position [76, 0]
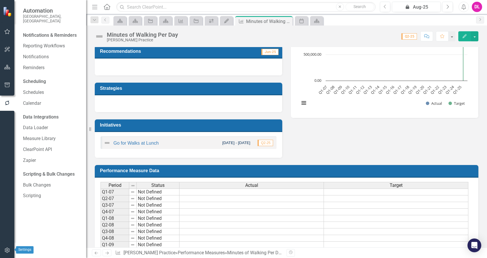
click at [6, 251] on icon "button" at bounding box center [7, 250] width 6 height 5
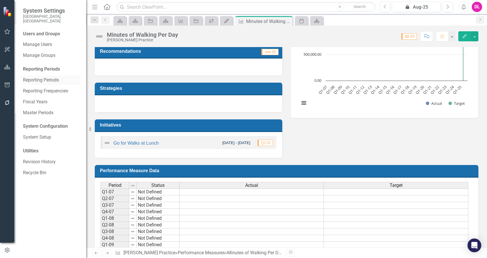
click at [48, 77] on link "Reporting Periods" at bounding box center [51, 80] width 57 height 7
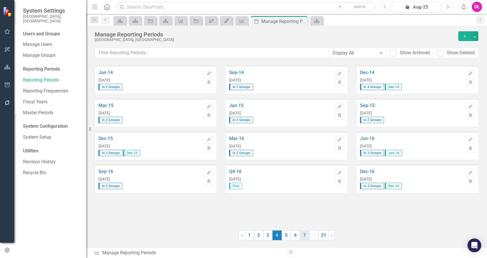
click at [303, 239] on link "7" at bounding box center [304, 235] width 9 height 10
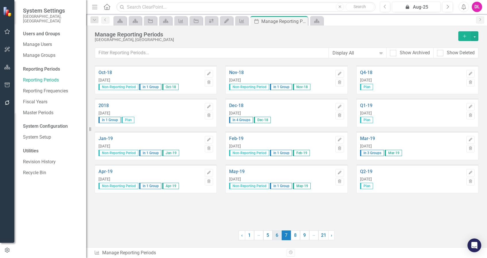
click at [276, 237] on link "6" at bounding box center [276, 235] width 9 height 10
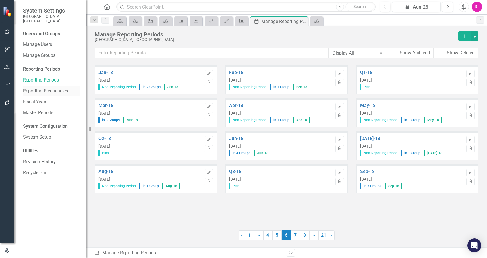
click at [39, 88] on link "Reporting Frequencies" at bounding box center [51, 91] width 57 height 7
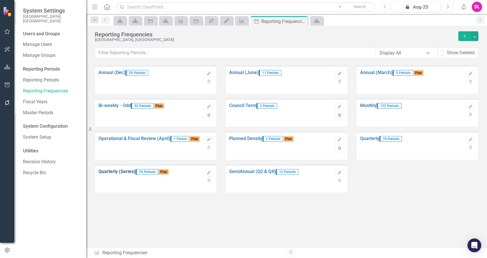
click at [135, 171] on link "Quarterly (Series)" at bounding box center [116, 171] width 37 height 5
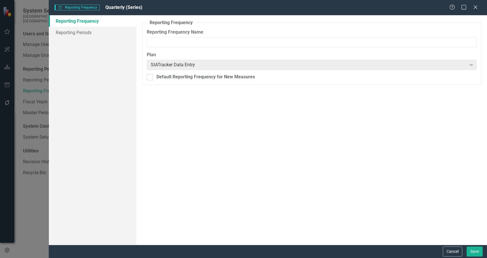
type input "Quarterly (Series)"
click at [88, 36] on link "Reporting Periods" at bounding box center [93, 32] width 88 height 11
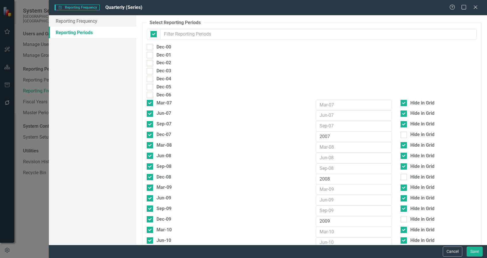
checkbox input "false"
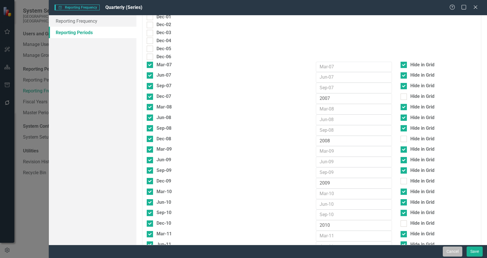
click at [457, 251] on button "Cancel" at bounding box center [453, 252] width 20 height 10
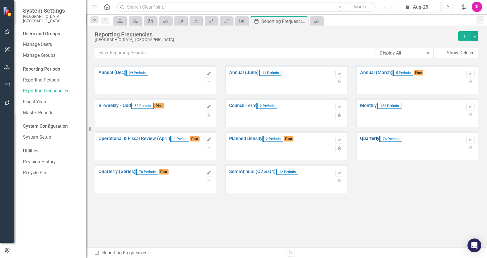
click at [379, 138] on link "Quarterly" at bounding box center [369, 138] width 19 height 5
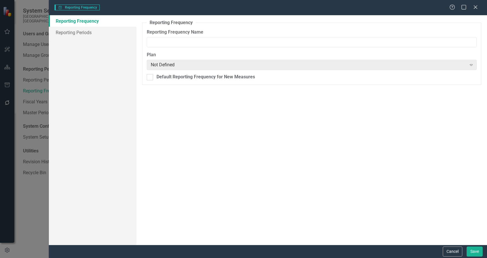
type input "Quarterly"
click at [88, 32] on link "Reporting Periods" at bounding box center [93, 32] width 88 height 11
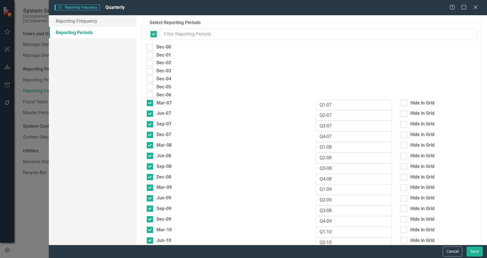
checkbox input "false"
click at [458, 252] on button "Cancel" at bounding box center [453, 252] width 20 height 10
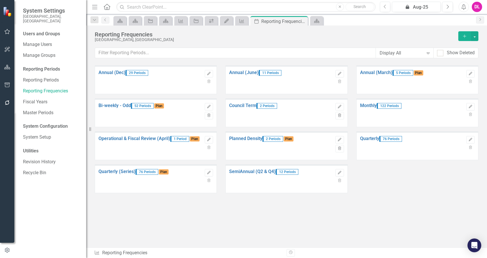
click at [7, 46] on button "button" at bounding box center [7, 50] width 13 height 12
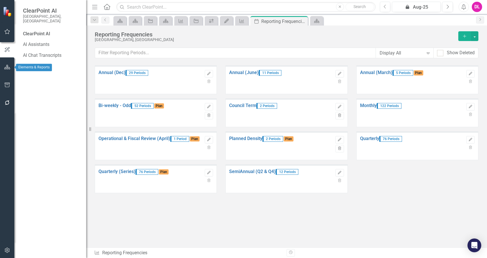
click at [7, 67] on icon "button" at bounding box center [7, 67] width 6 height 5
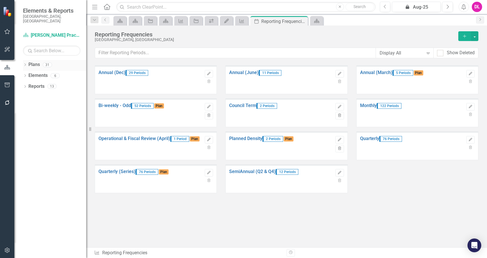
click at [25, 63] on icon at bounding box center [24, 64] width 1 height 3
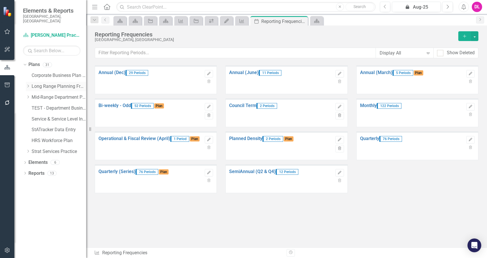
click at [28, 84] on icon "Dropdown" at bounding box center [28, 85] width 4 height 3
click at [28, 83] on icon "Dropdown" at bounding box center [27, 85] width 3 height 4
click at [26, 150] on icon "Dropdown" at bounding box center [28, 151] width 4 height 3
click at [51, 181] on link "[PERSON_NAME] Practice" at bounding box center [61, 184] width 49 height 7
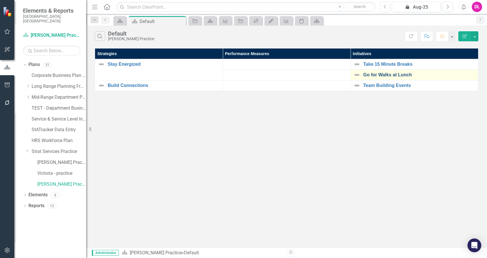
click at [389, 75] on link "Go for Walks at Lunch" at bounding box center [419, 74] width 112 height 5
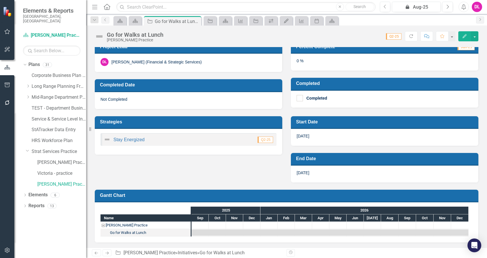
scroll to position [5, 0]
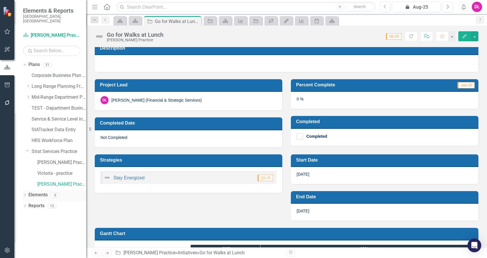
click at [25, 194] on icon "Dropdown" at bounding box center [25, 195] width 4 height 3
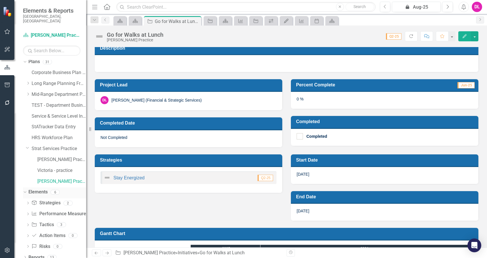
scroll to position [4, 0]
click at [49, 210] on link "Performance Measure Performance Measures" at bounding box center [59, 213] width 57 height 7
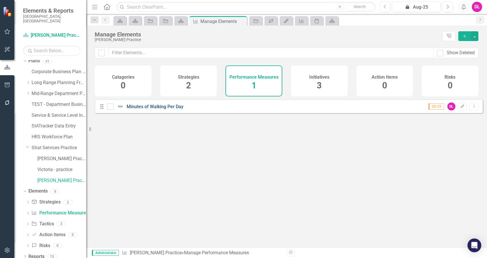
click at [158, 109] on link "Minutes of Walking Per Day" at bounding box center [155, 106] width 57 height 5
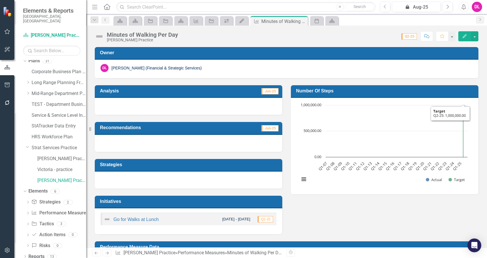
click at [459, 93] on h3 "Number of Steps" at bounding box center [385, 90] width 179 height 5
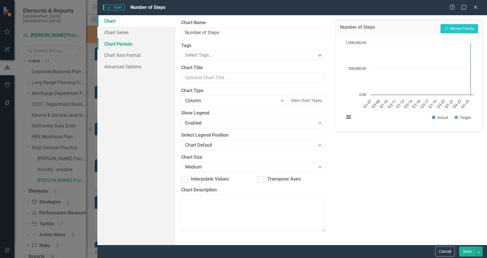
click at [125, 46] on link "Chart Periods" at bounding box center [136, 43] width 78 height 11
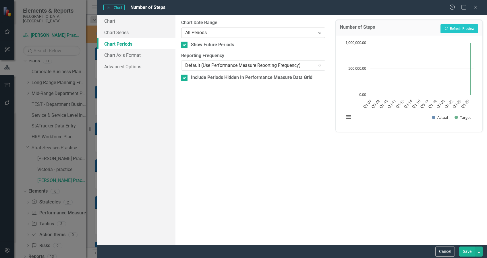
click at [239, 30] on div "All Periods" at bounding box center [250, 32] width 130 height 7
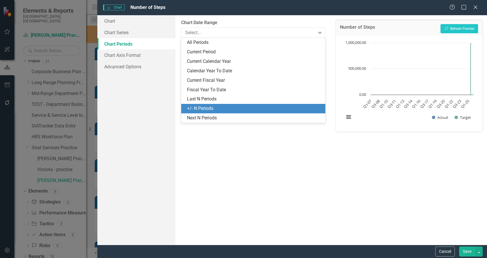
click at [216, 108] on div "+/- N Periods" at bounding box center [254, 108] width 135 height 7
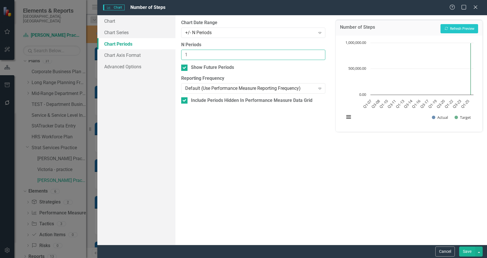
type input "1"
click at [320, 53] on input "1" at bounding box center [253, 55] width 144 height 11
click at [319, 33] on icon "Expand" at bounding box center [320, 32] width 6 height 5
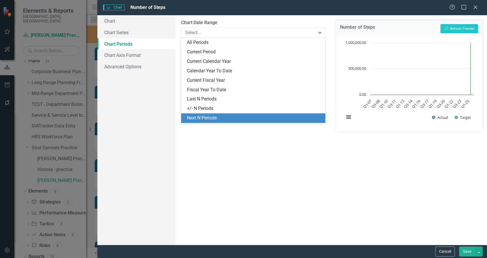
click at [234, 140] on div "From this tab, you define the periods you want included in the chart. For examp…" at bounding box center [253, 130] width 156 height 230
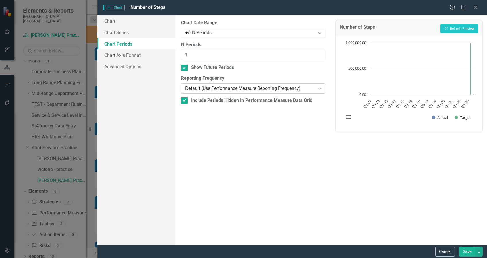
click at [311, 88] on div "Default (Use Performance Measure Reporting Frequency)" at bounding box center [250, 88] width 130 height 7
click at [343, 193] on div "Number of Steps Recalculate Refresh Preview Chart Bar chart with 2 data series.…" at bounding box center [409, 130] width 156 height 230
click at [182, 101] on div at bounding box center [184, 100] width 6 height 6
click at [182, 101] on input "Include Periods Hidden In Performance Measure Data Grid" at bounding box center [183, 99] width 4 height 4
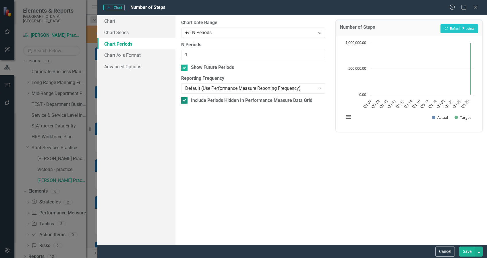
checkbox input "false"
click at [458, 30] on button "Recalculate Refresh Preview" at bounding box center [459, 28] width 38 height 9
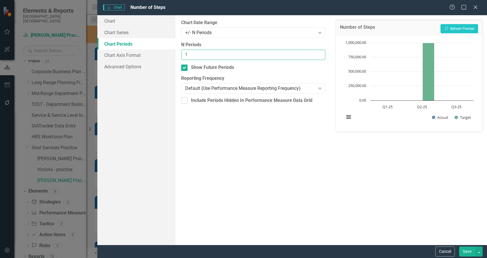
click at [189, 56] on input "1" at bounding box center [253, 55] width 144 height 11
click at [318, 33] on icon "Expand" at bounding box center [320, 32] width 6 height 5
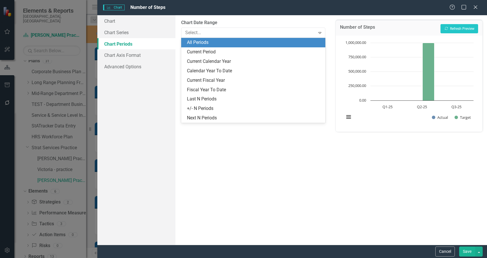
click at [227, 44] on div "All Periods" at bounding box center [254, 42] width 135 height 7
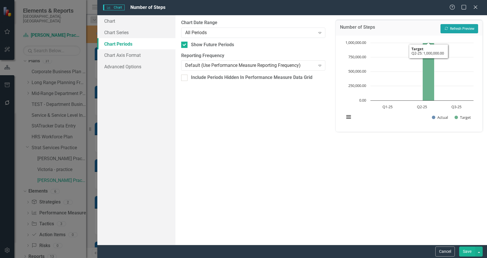
click at [455, 26] on button "Recalculate Refresh Preview" at bounding box center [459, 28] width 38 height 9
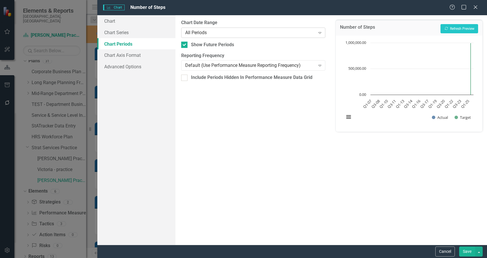
click at [210, 35] on div "All Periods" at bounding box center [250, 32] width 130 height 7
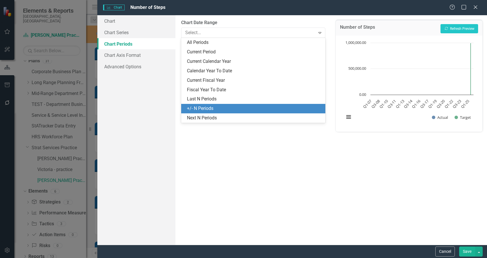
click at [205, 109] on div "+/- N Periods" at bounding box center [254, 108] width 135 height 7
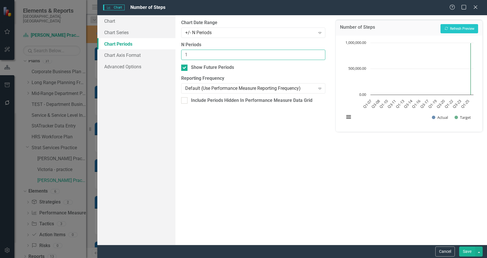
click at [321, 53] on input "1" at bounding box center [253, 55] width 144 height 11
click at [322, 52] on input "1" at bounding box center [253, 55] width 144 height 11
type input "2"
click at [319, 52] on input "2" at bounding box center [253, 55] width 144 height 11
click at [457, 28] on button "Recalculate Refresh Preview" at bounding box center [459, 28] width 38 height 9
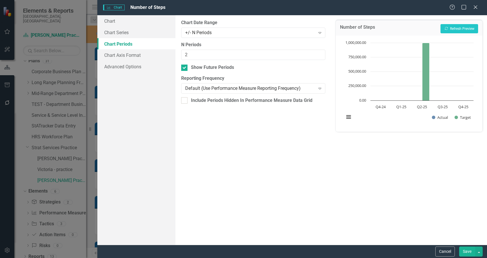
click at [466, 251] on button "Save" at bounding box center [467, 252] width 16 height 10
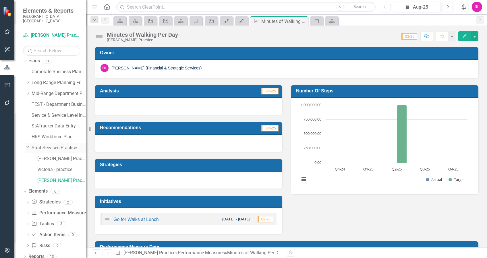
scroll to position [0, 0]
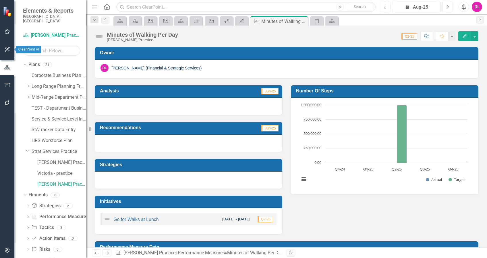
click at [8, 54] on button "button" at bounding box center [7, 50] width 13 height 12
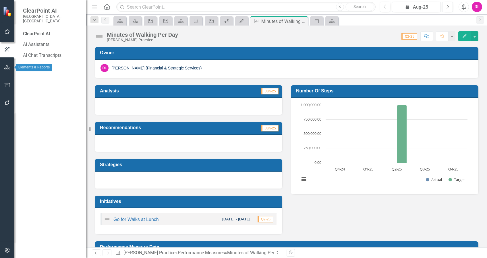
click at [2, 71] on button "button" at bounding box center [7, 67] width 13 height 12
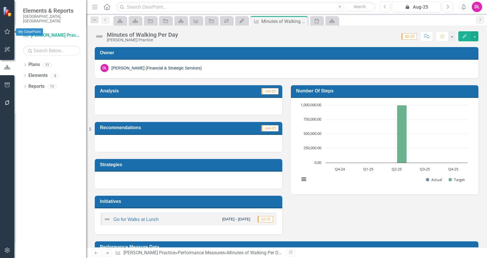
click at [5, 32] on icon "button" at bounding box center [7, 31] width 5 height 5
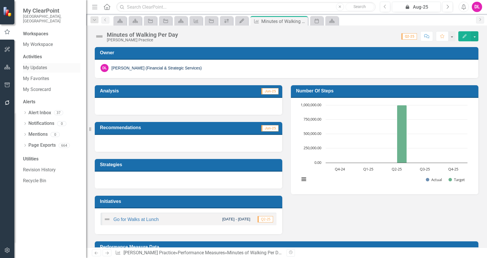
click at [38, 65] on link "My Updates" at bounding box center [51, 68] width 57 height 7
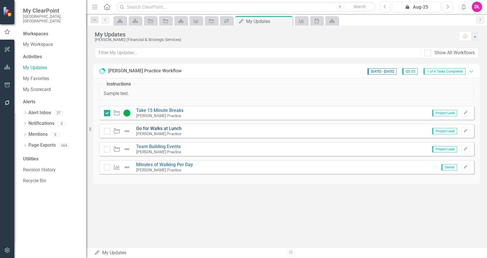
click at [161, 128] on link "Go for Walks at Lunch" at bounding box center [158, 128] width 45 height 5
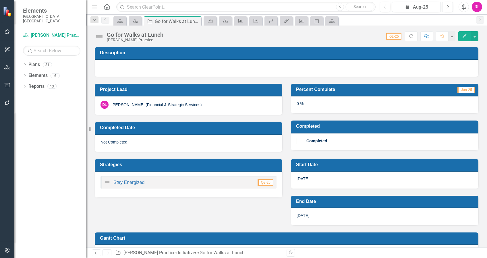
click at [99, 36] on img at bounding box center [99, 36] width 9 height 9
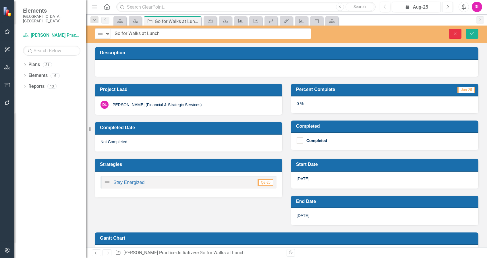
click at [455, 33] on icon "Close" at bounding box center [454, 34] width 5 height 4
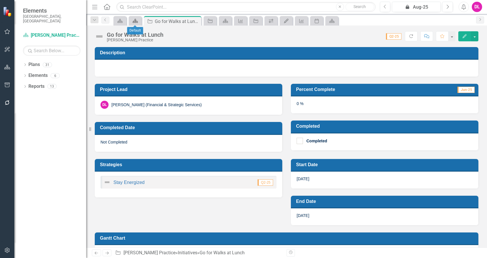
click at [132, 21] on icon "Plan" at bounding box center [135, 21] width 6 height 5
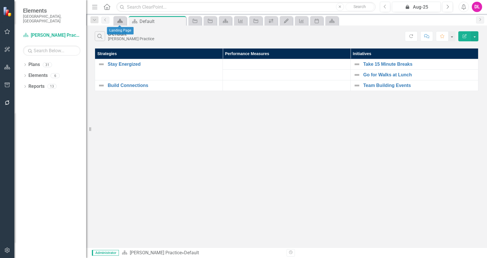
click at [122, 22] on icon "Plan" at bounding box center [120, 21] width 6 height 5
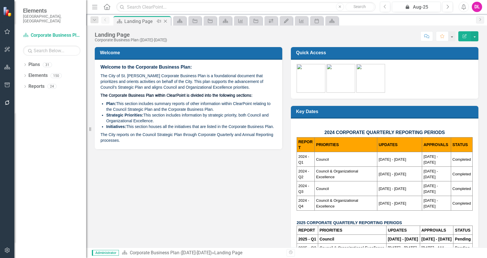
click at [165, 22] on icon "Close" at bounding box center [165, 21] width 6 height 5
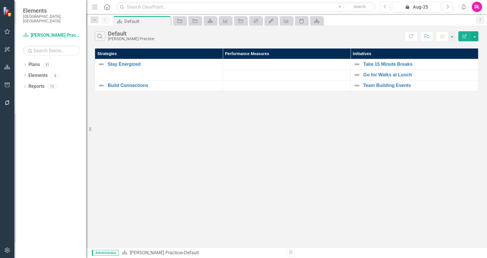
click at [0, 0] on icon "Close" at bounding box center [0, 0] width 0 height 0
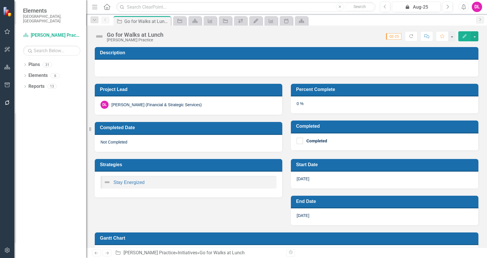
click at [0, 0] on icon "Close" at bounding box center [0, 0] width 0 height 0
click at [165, 22] on icon "Close" at bounding box center [165, 21] width 6 height 5
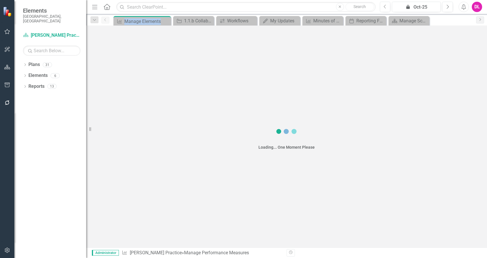
click at [165, 22] on div "Performance Measure Manage Elements Pin Close" at bounding box center [142, 21] width 55 height 7
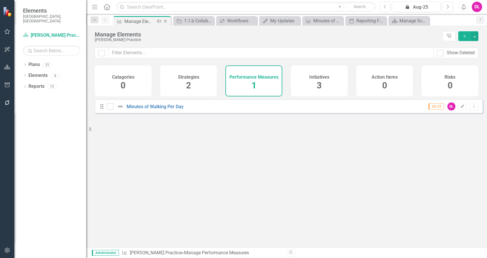
click at [163, 18] on div "Performance Measure Manage Elements Pin Close" at bounding box center [141, 20] width 57 height 9
click at [166, 21] on icon at bounding box center [165, 21] width 3 height 3
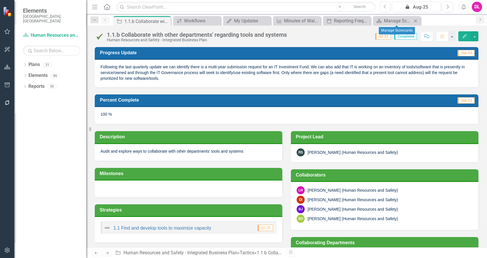
click at [414, 20] on icon at bounding box center [415, 20] width 3 height 3
click at [404, 21] on icon "Close" at bounding box center [403, 21] width 6 height 5
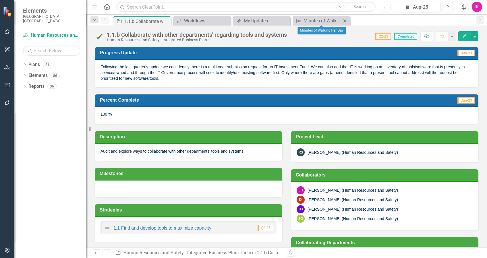
click at [346, 20] on icon "Close" at bounding box center [345, 21] width 6 height 5
click at [286, 20] on icon "Close" at bounding box center [285, 21] width 6 height 5
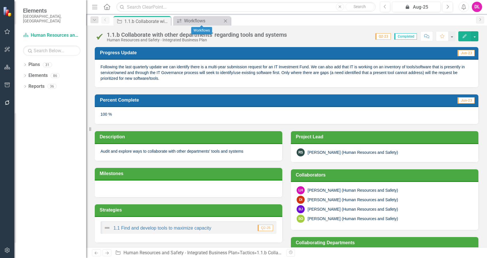
click at [223, 21] on icon "Close" at bounding box center [225, 21] width 6 height 5
click at [168, 21] on div "Pin" at bounding box center [165, 21] width 7 height 7
click at [165, 22] on icon "Pin" at bounding box center [166, 22] width 5 height 6
click at [5, 47] on icon "button" at bounding box center [7, 49] width 6 height 5
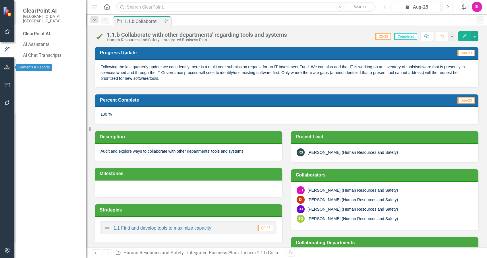
click at [5, 67] on icon "button" at bounding box center [7, 67] width 6 height 5
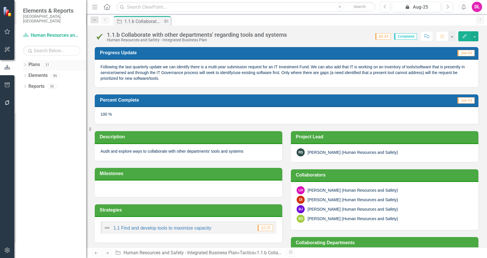
click at [33, 61] on link "Plans" at bounding box center [33, 64] width 11 height 7
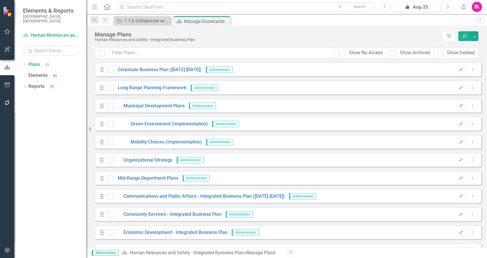
click at [7, 30] on icon "button" at bounding box center [7, 31] width 5 height 5
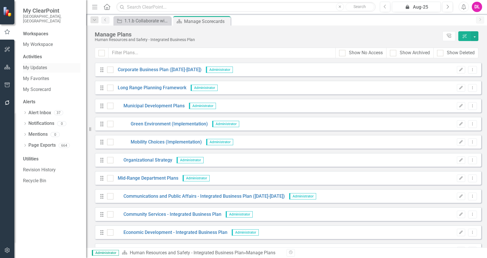
click at [36, 65] on link "My Updates" at bounding box center [51, 68] width 57 height 7
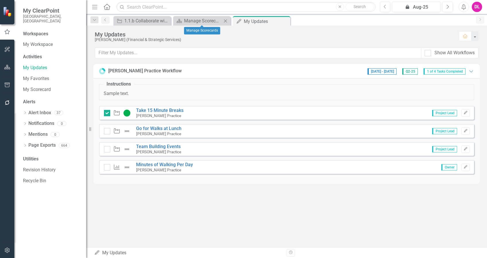
click at [226, 19] on icon "Close" at bounding box center [225, 21] width 6 height 5
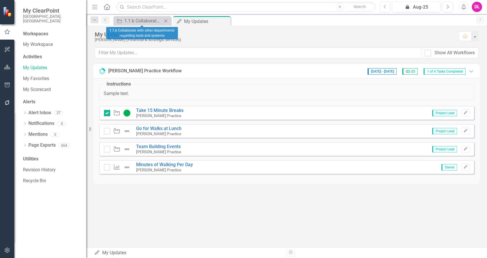
click at [167, 21] on icon "Close" at bounding box center [166, 21] width 6 height 5
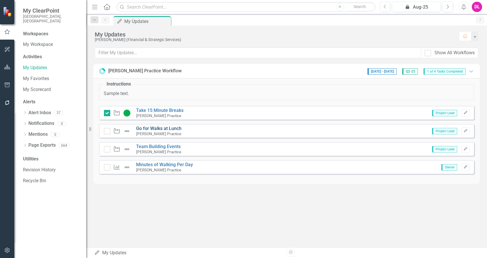
click at [156, 129] on link "Go for Walks at Lunch" at bounding box center [158, 128] width 45 height 5
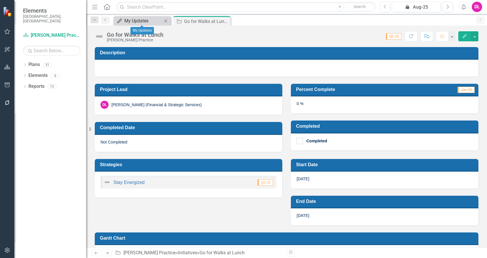
click at [139, 19] on div "My Updates" at bounding box center [143, 20] width 38 height 7
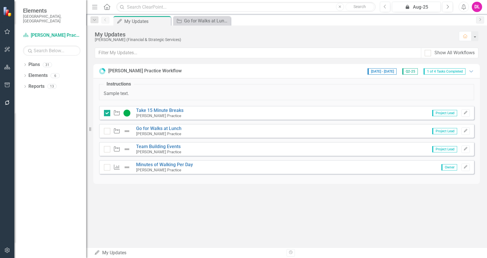
click at [5, 29] on icon "button" at bounding box center [7, 31] width 6 height 5
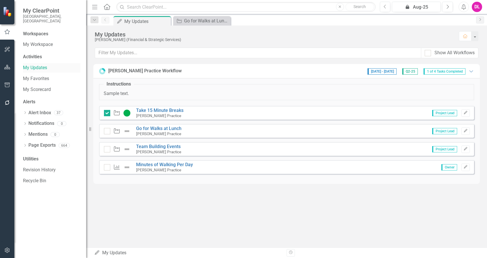
click at [32, 65] on link "My Updates" at bounding box center [51, 68] width 57 height 7
click at [107, 114] on div at bounding box center [107, 113] width 6 height 6
click at [107, 114] on input "checkbox" at bounding box center [106, 112] width 4 height 4
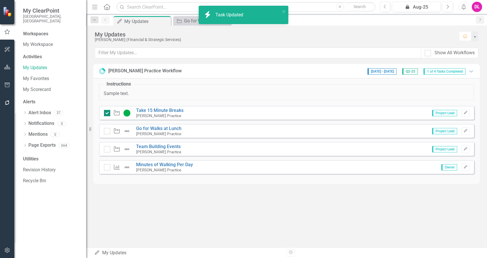
click at [105, 114] on div at bounding box center [107, 113] width 6 height 6
click at [105, 114] on input "checkbox" at bounding box center [106, 112] width 4 height 4
checkbox input "false"
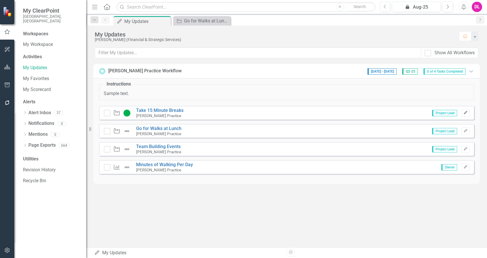
click at [465, 115] on button "Edit" at bounding box center [465, 112] width 8 height 7
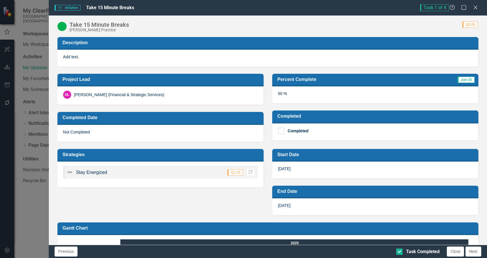
click at [63, 26] on img at bounding box center [61, 26] width 9 height 9
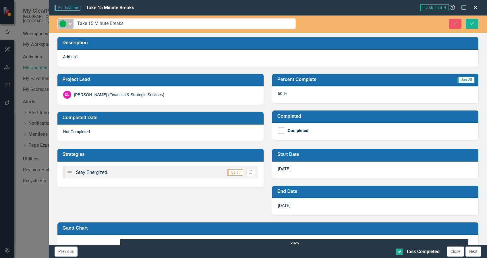
click at [69, 26] on div "Expand" at bounding box center [70, 23] width 6 height 9
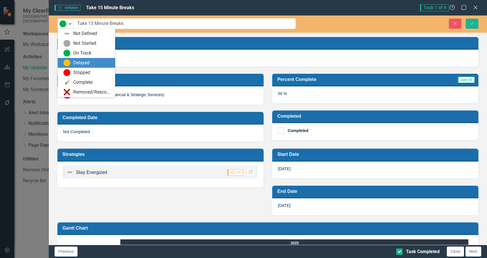
click at [73, 60] on div "Delayed" at bounding box center [81, 63] width 16 height 7
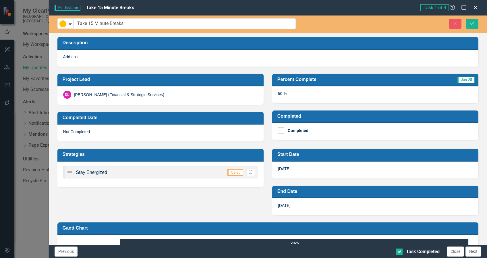
click at [89, 60] on div "Add text." at bounding box center [267, 58] width 421 height 17
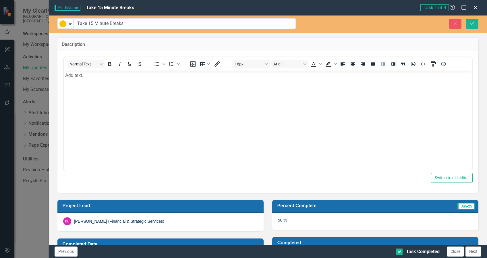
click at [80, 89] on body "Add text." at bounding box center [267, 114] width 408 height 86
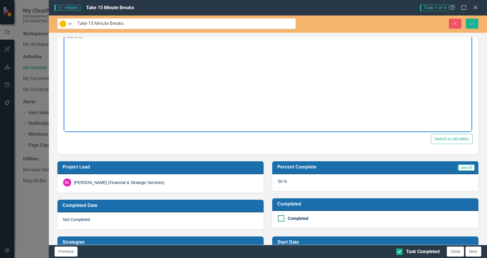
scroll to position [76, 0]
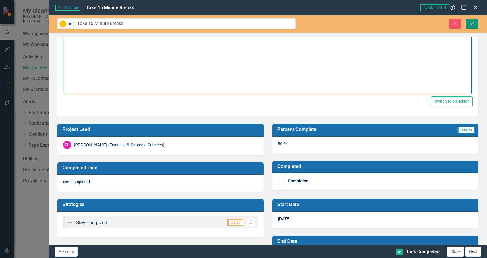
click at [471, 22] on icon "Save" at bounding box center [471, 24] width 5 height 4
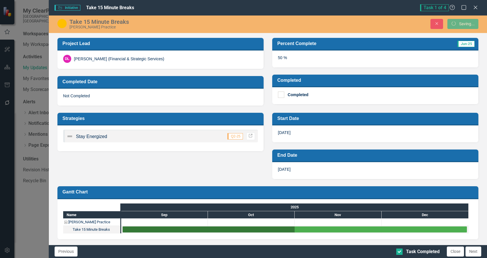
scroll to position [36, 0]
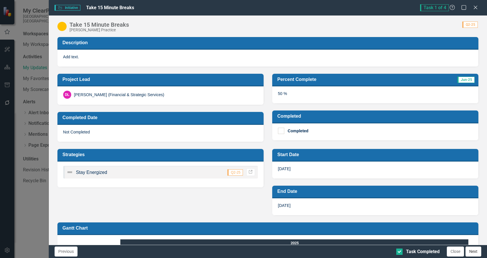
click at [478, 251] on button "Next" at bounding box center [473, 252] width 16 height 10
click at [476, 8] on icon at bounding box center [475, 7] width 4 height 4
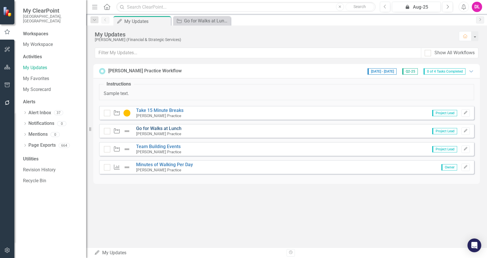
click at [175, 128] on link "Go for Walks at Lunch" at bounding box center [158, 128] width 45 height 5
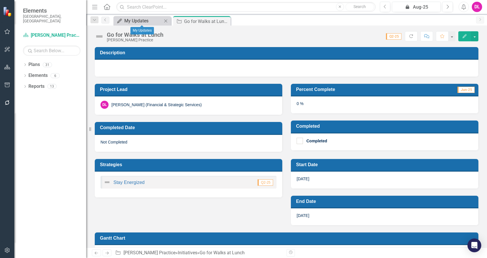
click at [143, 21] on div "My Updates" at bounding box center [143, 20] width 38 height 7
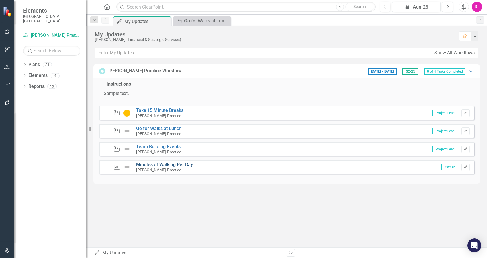
click at [170, 163] on link "Minutes of Walking Per Day" at bounding box center [164, 164] width 57 height 5
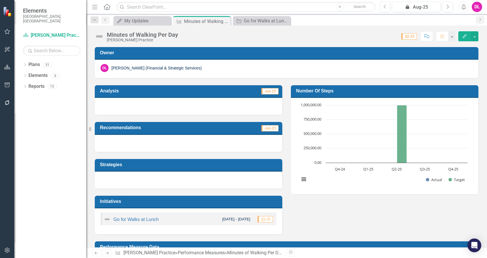
click at [121, 107] on div at bounding box center [188, 106] width 187 height 17
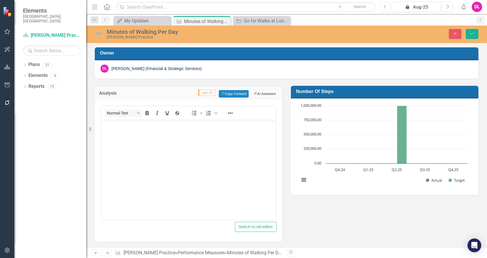
click at [262, 95] on button "ClearPoint AI AI Assistant" at bounding box center [264, 93] width 26 height 7
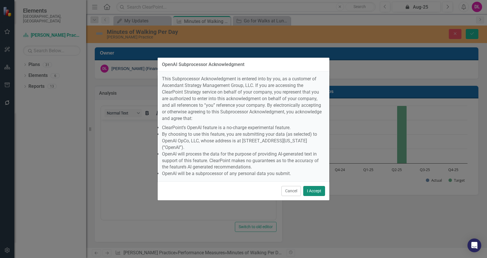
click at [307, 186] on button "I Accept" at bounding box center [314, 191] width 22 height 10
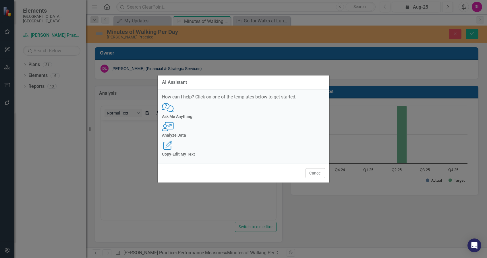
click at [240, 132] on div "User with Chart Analyze Data" at bounding box center [243, 130] width 163 height 16
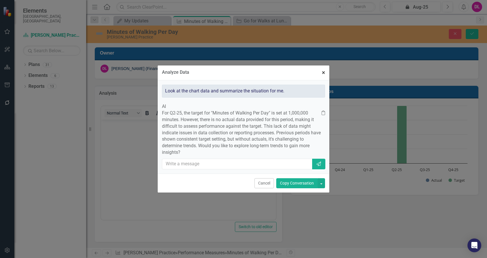
click at [323, 69] on span "×" at bounding box center [323, 72] width 3 height 7
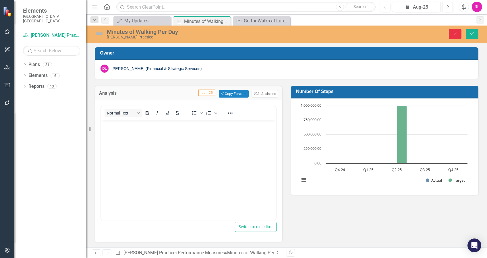
click at [454, 30] on button "Close" at bounding box center [455, 34] width 13 height 10
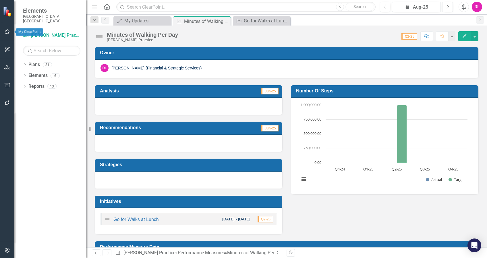
click at [6, 32] on icon "button" at bounding box center [7, 31] width 6 height 5
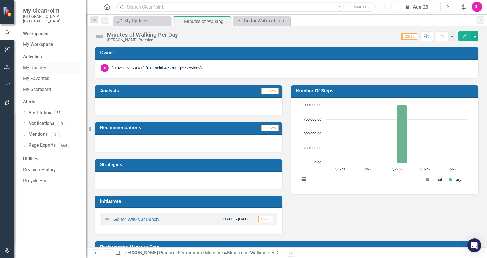
click at [39, 65] on link "My Updates" at bounding box center [51, 68] width 57 height 7
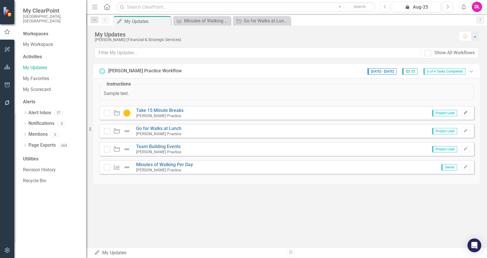
click at [464, 114] on icon "Edit" at bounding box center [465, 112] width 4 height 3
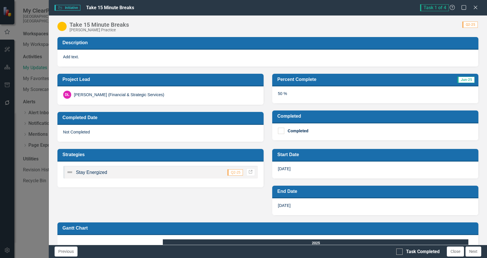
click at [478, 7] on icon "Close" at bounding box center [475, 7] width 6 height 5
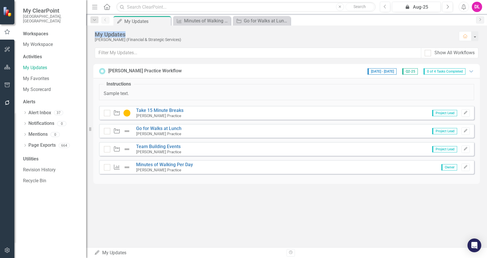
drag, startPoint x: 110, startPoint y: 35, endPoint x: 134, endPoint y: 35, distance: 24.1
click at [134, 35] on div "My Updates Danielle Littlefair (Financial & Strategic Services) Home" at bounding box center [286, 37] width 401 height 22
click at [96, 34] on div "My Updates" at bounding box center [274, 34] width 358 height 6
click at [465, 116] on button "Edit" at bounding box center [465, 112] width 8 height 7
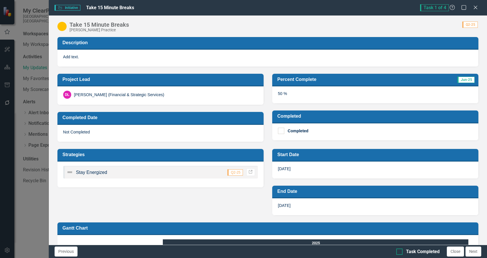
click at [398, 250] on input "Task Completed" at bounding box center [398, 251] width 4 height 4
checkbox input "true"
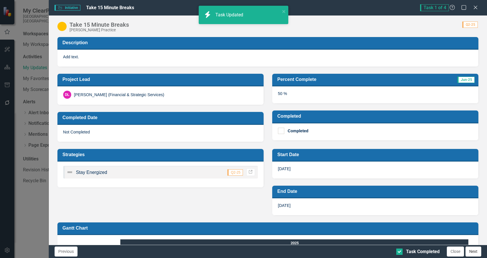
click at [475, 253] on button "Next" at bounding box center [473, 252] width 16 height 10
checkbox input "true"
click at [475, 253] on button "Next" at bounding box center [473, 252] width 16 height 10
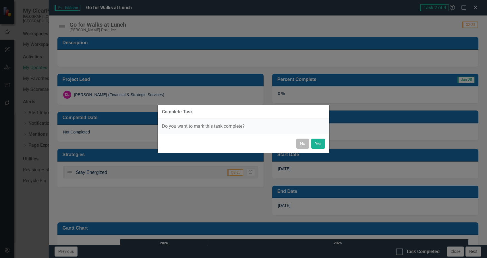
click at [303, 145] on button "No" at bounding box center [302, 144] width 13 height 10
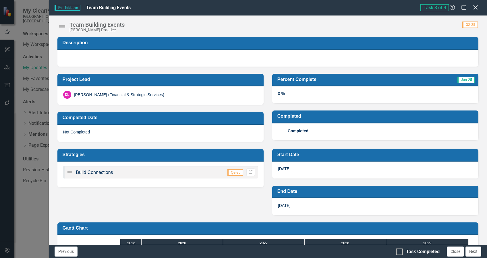
click at [476, 8] on icon "Close" at bounding box center [475, 7] width 7 height 5
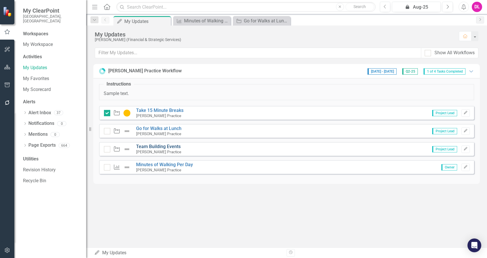
click at [171, 145] on link "Team Building Events" at bounding box center [158, 146] width 44 height 5
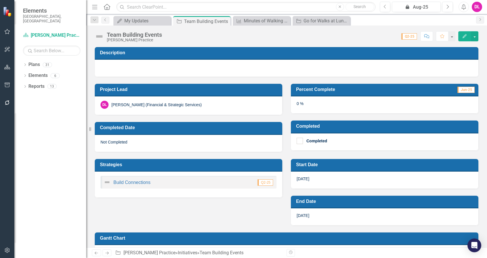
click at [298, 101] on div "0 %" at bounding box center [384, 104] width 187 height 17
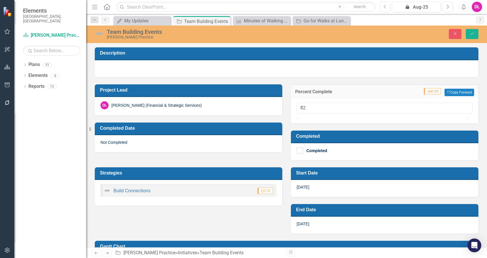
type input "100"
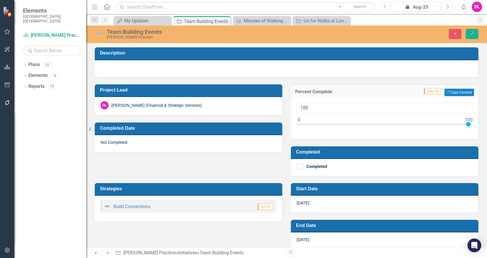
drag, startPoint x: 296, startPoint y: 123, endPoint x: 484, endPoint y: 131, distance: 189.0
click at [484, 131] on div "Description Project Lead DL Danielle Littlefair (Financial & Strategic Services…" at bounding box center [286, 147] width 401 height 200
click at [371, 168] on div "Completed" at bounding box center [382, 166] width 173 height 6
click at [300, 167] on input "Completed" at bounding box center [298, 165] width 4 height 4
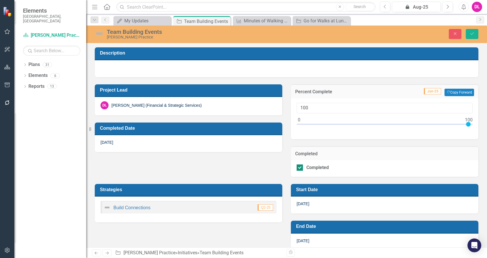
click at [298, 168] on div at bounding box center [299, 167] width 6 height 6
click at [298, 168] on input "Completed" at bounding box center [298, 166] width 4 height 4
checkbox input "false"
type input "0"
drag, startPoint x: 466, startPoint y: 123, endPoint x: 268, endPoint y: 120, distance: 197.8
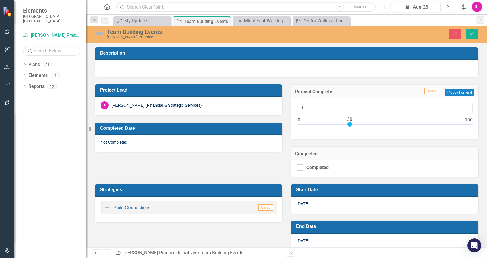
click at [268, 120] on div "Project Lead DL Danielle Littlefair (Financial & Strategic Services) Completed …" at bounding box center [286, 127] width 392 height 100
click at [455, 34] on icon "Close" at bounding box center [454, 34] width 5 height 4
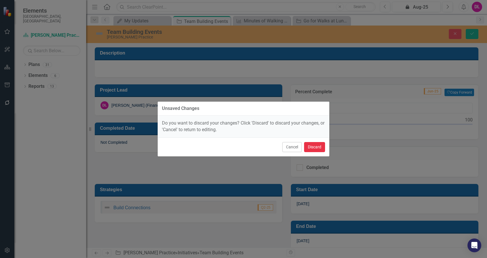
click at [317, 144] on button "Discard" at bounding box center [314, 147] width 21 height 10
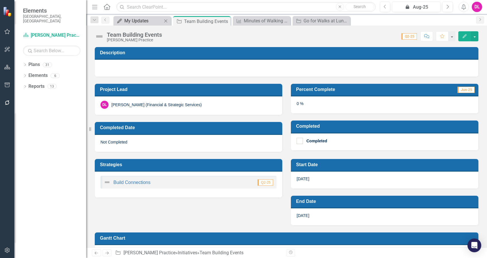
click at [132, 23] on div "My Updates" at bounding box center [143, 20] width 38 height 7
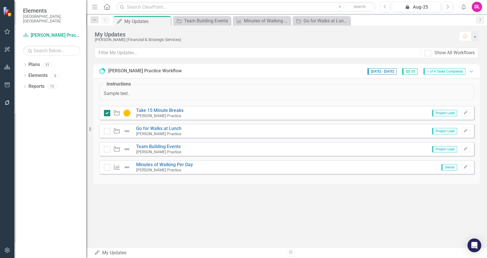
click at [106, 113] on input "checkbox" at bounding box center [106, 112] width 4 height 4
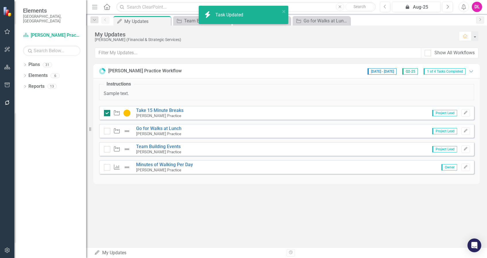
checkbox input "false"
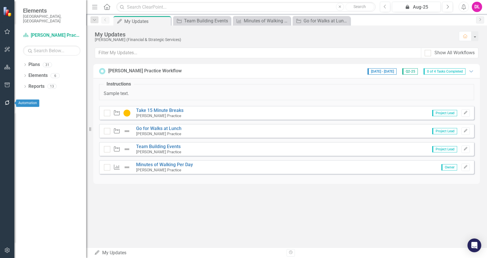
click at [6, 103] on icon "button" at bounding box center [7, 102] width 5 height 5
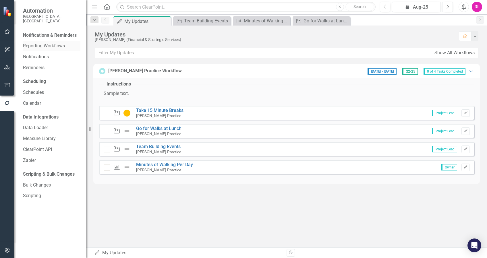
click at [44, 43] on link "Reporting Workflows" at bounding box center [51, 46] width 57 height 7
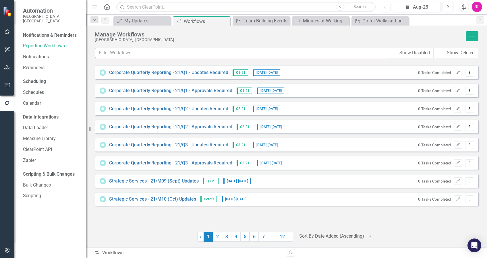
click at [137, 55] on input "text" at bounding box center [240, 53] width 291 height 11
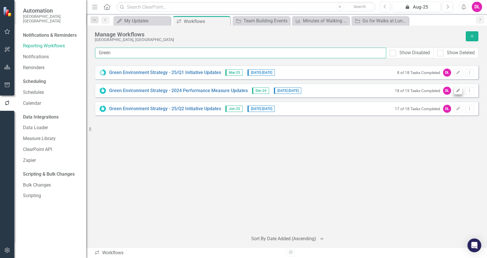
type input "Green"
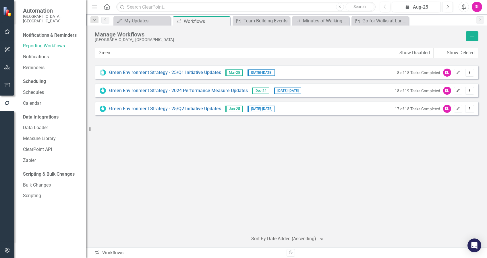
click at [459, 90] on icon "button" at bounding box center [457, 90] width 3 height 3
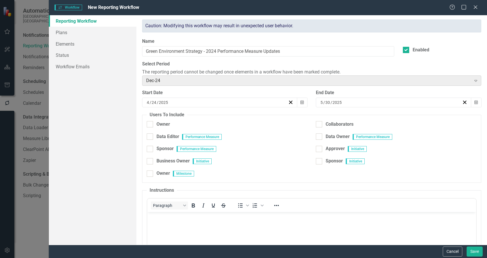
checkbox input "true"
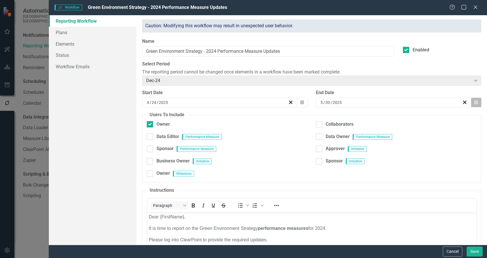
click at [474, 104] on icon "button" at bounding box center [475, 102] width 3 height 4
click at [404, 120] on button "›" at bounding box center [397, 113] width 13 height 13
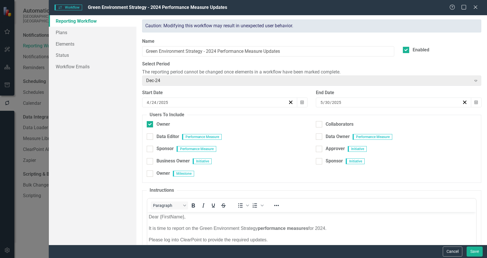
click at [397, 156] on abbr "19" at bounding box center [395, 153] width 5 height 5
click at [474, 253] on button "Save" at bounding box center [474, 252] width 16 height 10
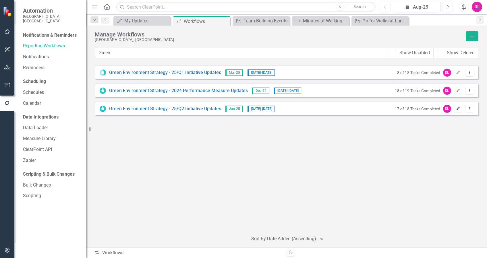
click at [456, 108] on icon "Edit" at bounding box center [458, 108] width 4 height 3
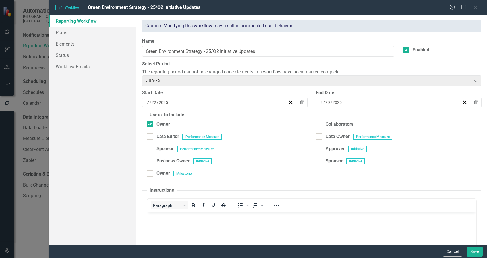
checkbox input "true"
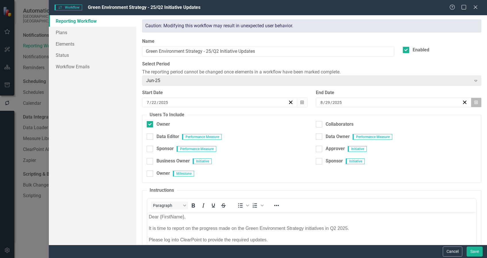
click at [474, 103] on icon "Calendar" at bounding box center [475, 102] width 3 height 4
click at [404, 119] on button "›" at bounding box center [397, 113] width 13 height 13
click at [402, 156] on button "19" at bounding box center [395, 153] width 14 height 10
click at [475, 254] on button "Save" at bounding box center [474, 252] width 16 height 10
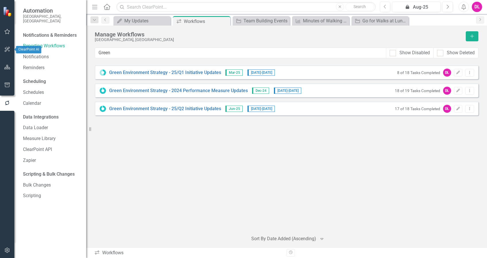
click at [8, 49] on icon "button" at bounding box center [7, 49] width 5 height 5
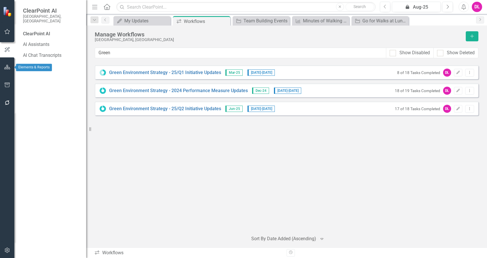
click at [7, 68] on icon "button" at bounding box center [7, 67] width 6 height 5
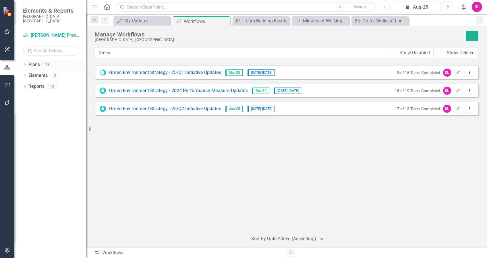
click at [24, 63] on div "Dropdown" at bounding box center [25, 65] width 4 height 5
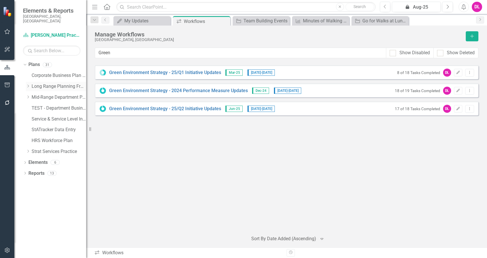
click at [28, 84] on icon "Dropdown" at bounding box center [28, 85] width 4 height 3
click at [32, 95] on icon "Dropdown" at bounding box center [34, 96] width 4 height 3
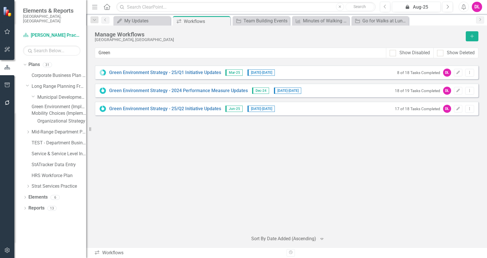
click at [58, 104] on link "Green Environment (Implementation)" at bounding box center [59, 107] width 55 height 7
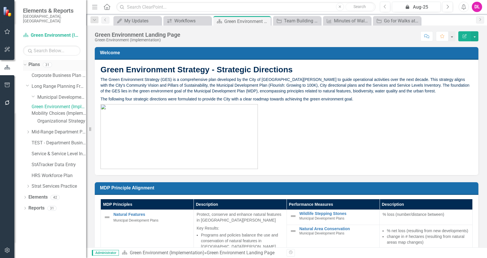
click at [25, 63] on icon "Dropdown" at bounding box center [24, 65] width 3 height 4
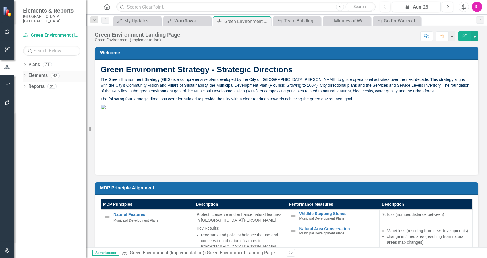
click at [26, 75] on icon "Dropdown" at bounding box center [25, 76] width 4 height 3
click at [43, 105] on link "Initiative Tactics" at bounding box center [42, 108] width 22 height 7
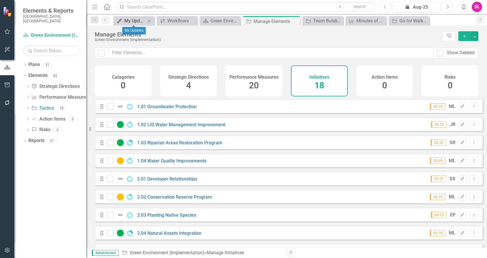
click at [129, 19] on div "My Updates" at bounding box center [134, 20] width 21 height 7
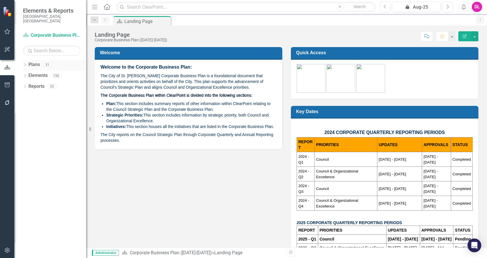
click at [25, 64] on icon "Dropdown" at bounding box center [25, 65] width 4 height 3
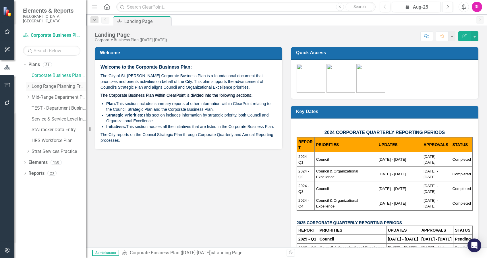
click at [28, 84] on icon "Dropdown" at bounding box center [28, 85] width 4 height 3
click at [34, 95] on icon "Dropdown" at bounding box center [34, 96] width 4 height 3
click at [50, 105] on link "Green Environment (Implementation)" at bounding box center [64, 108] width 43 height 7
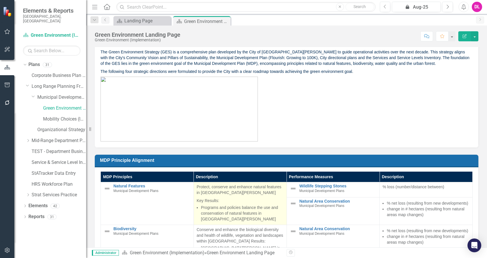
scroll to position [76, 0]
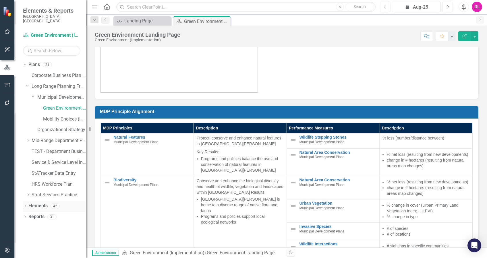
click at [24, 205] on icon "Dropdown" at bounding box center [25, 206] width 4 height 3
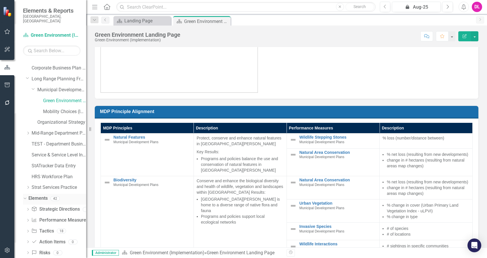
scroll to position [14, 0]
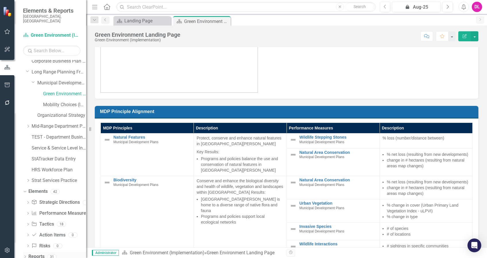
click at [25, 256] on icon "Dropdown" at bounding box center [25, 257] width 4 height 3
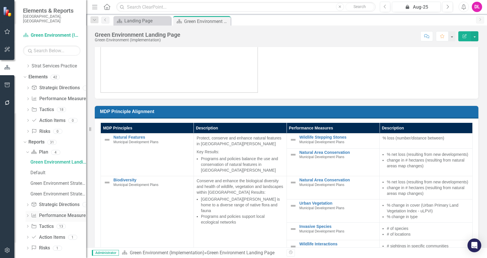
click at [50, 212] on link "Performance Measure Performance Measures" at bounding box center [59, 215] width 57 height 7
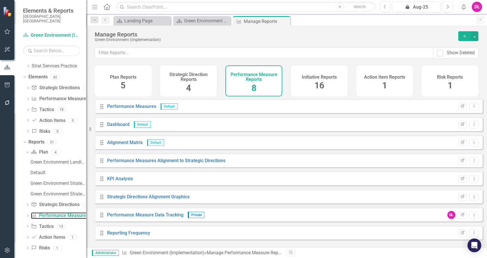
scroll to position [1, 0]
click at [117, 126] on link "Dashboard" at bounding box center [118, 123] width 22 height 5
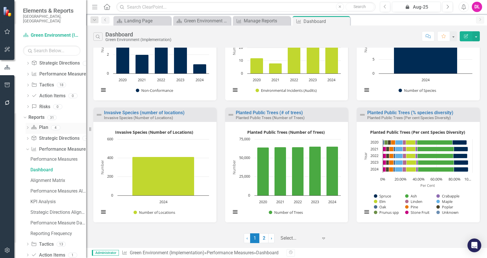
scroll to position [172, 0]
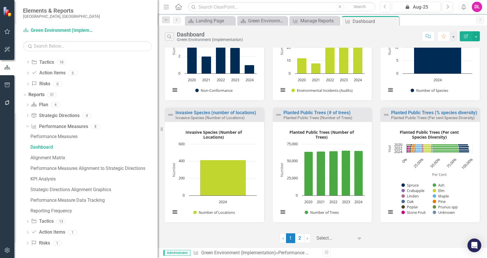
drag, startPoint x: 89, startPoint y: 192, endPoint x: 158, endPoint y: 195, distance: 68.4
click at [158, 195] on div "Resize" at bounding box center [160, 129] width 5 height 258
click at [86, 200] on div "Performance Measure Data Tracking" at bounding box center [93, 200] width 127 height 5
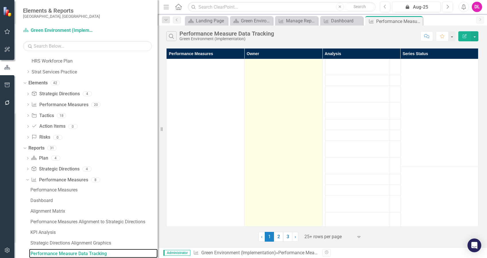
scroll to position [2744, 0]
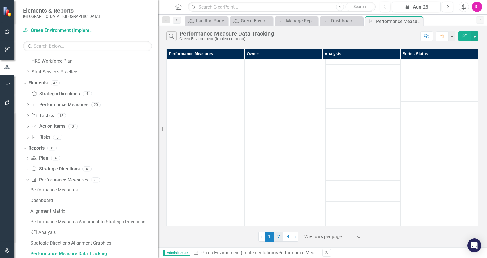
click at [277, 234] on link "2" at bounding box center [278, 237] width 9 height 10
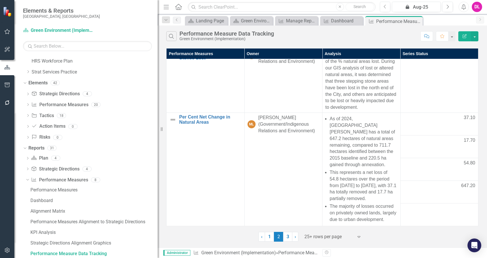
scroll to position [1013, 0]
click at [288, 238] on link "3" at bounding box center [287, 237] width 9 height 10
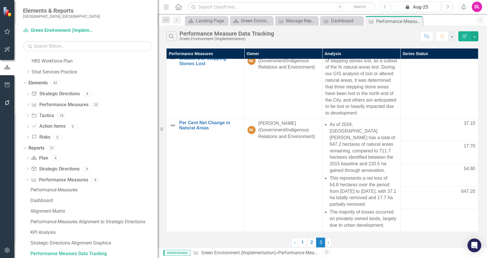
scroll to position [0, 0]
